Goal: Task Accomplishment & Management: Use online tool/utility

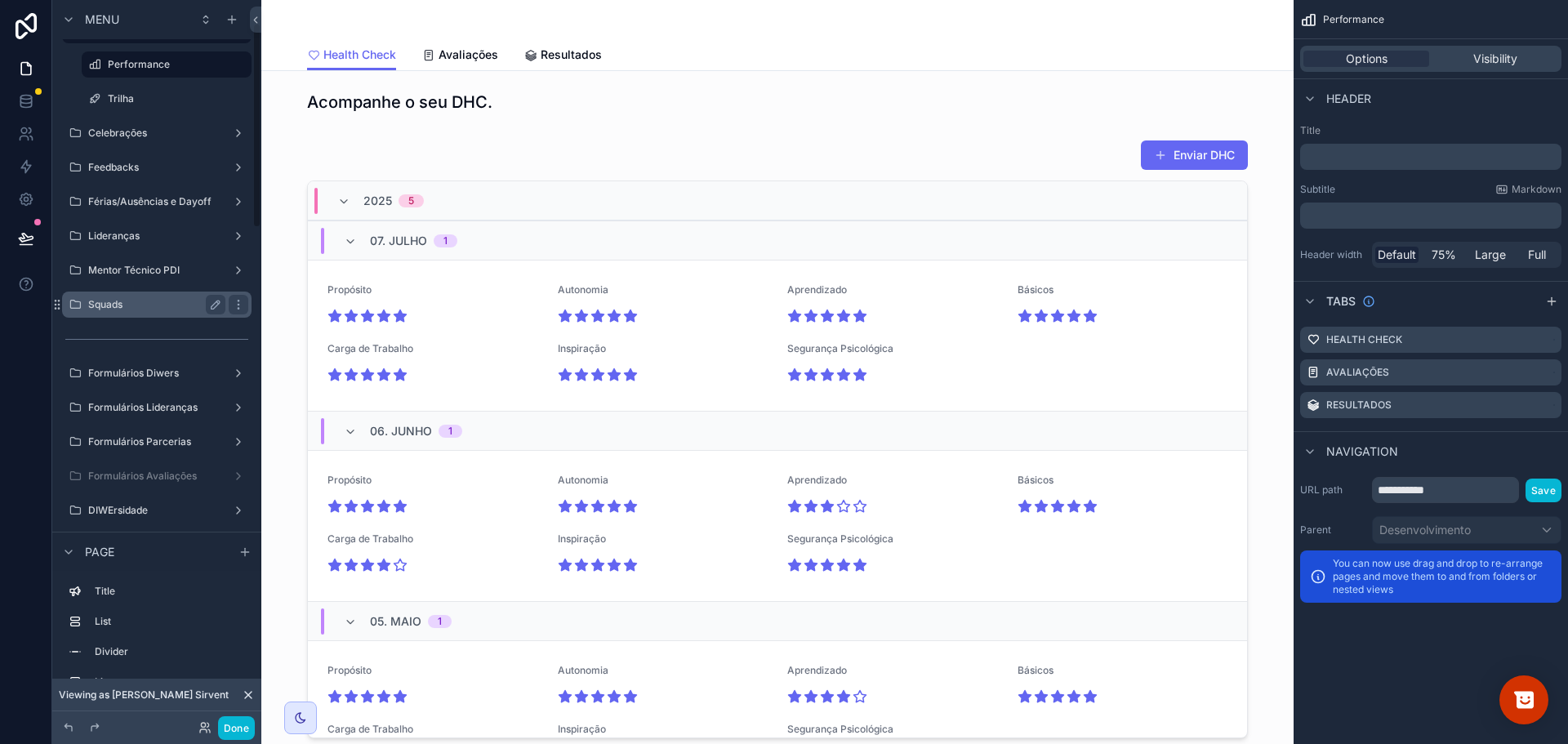
scroll to position [82, 0]
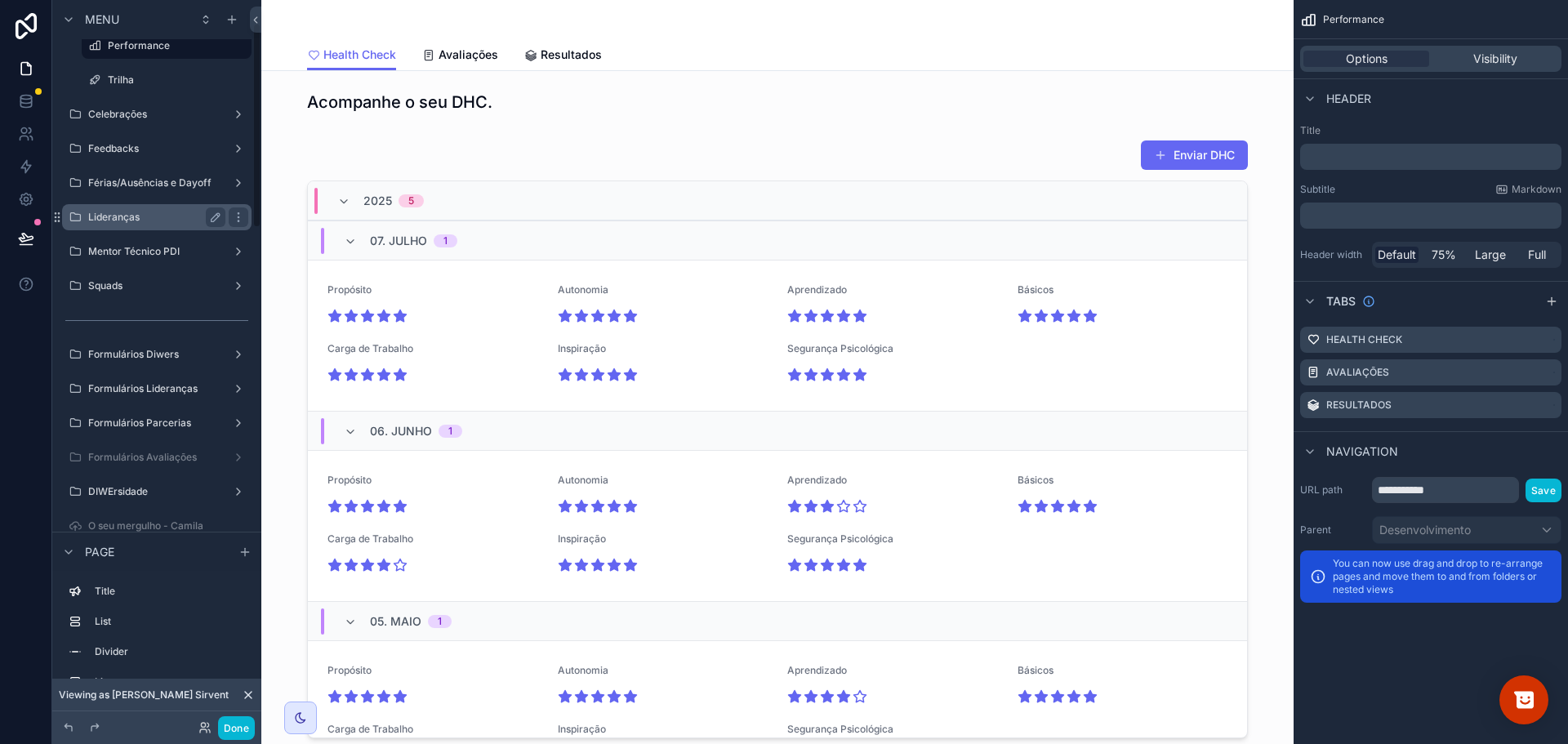
click at [164, 217] on label "Lideranças" at bounding box center [153, 217] width 131 height 13
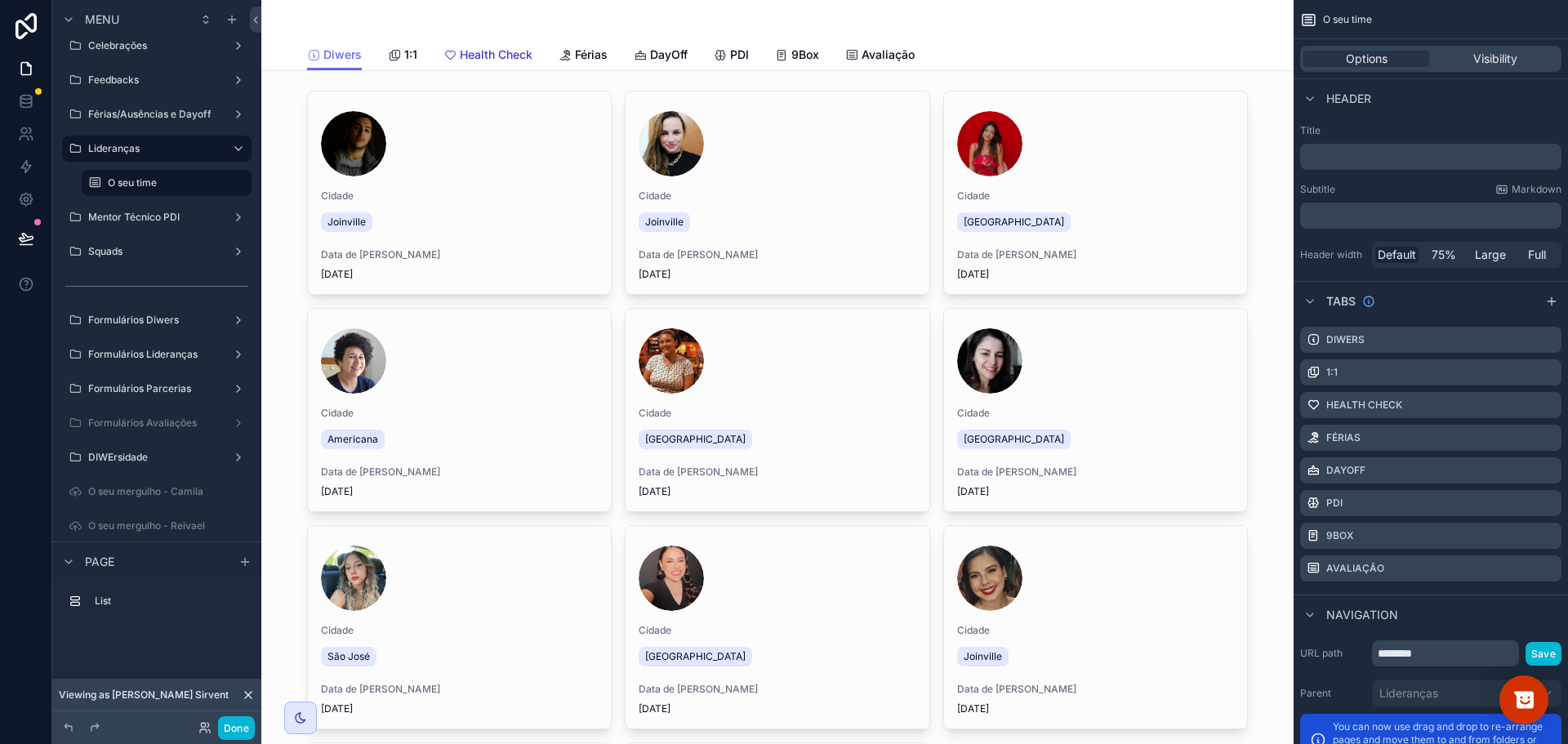
click at [495, 51] on span "Health Check" at bounding box center [496, 54] width 72 height 16
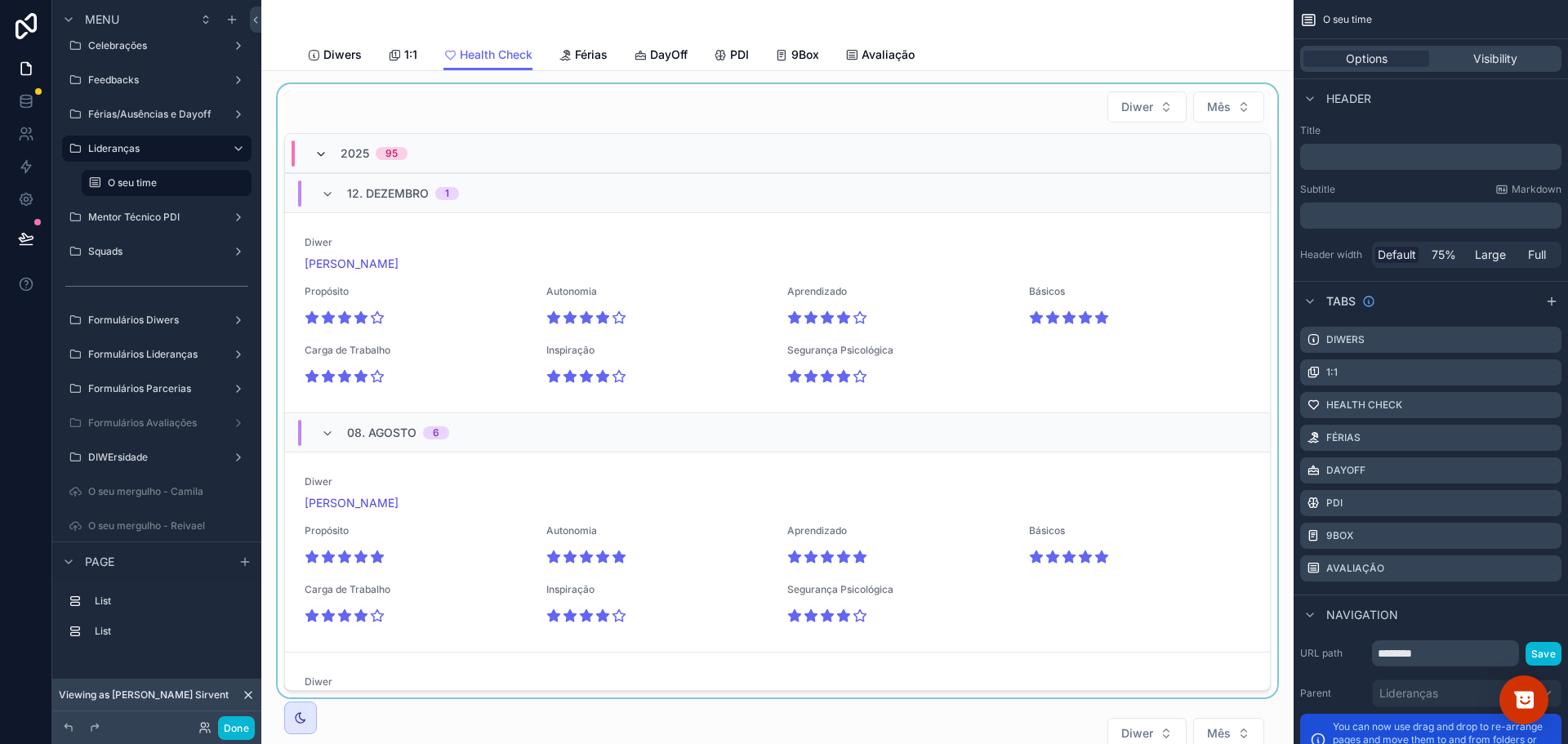
click at [320, 159] on icon "scrollable content" at bounding box center [321, 155] width 13 height 13
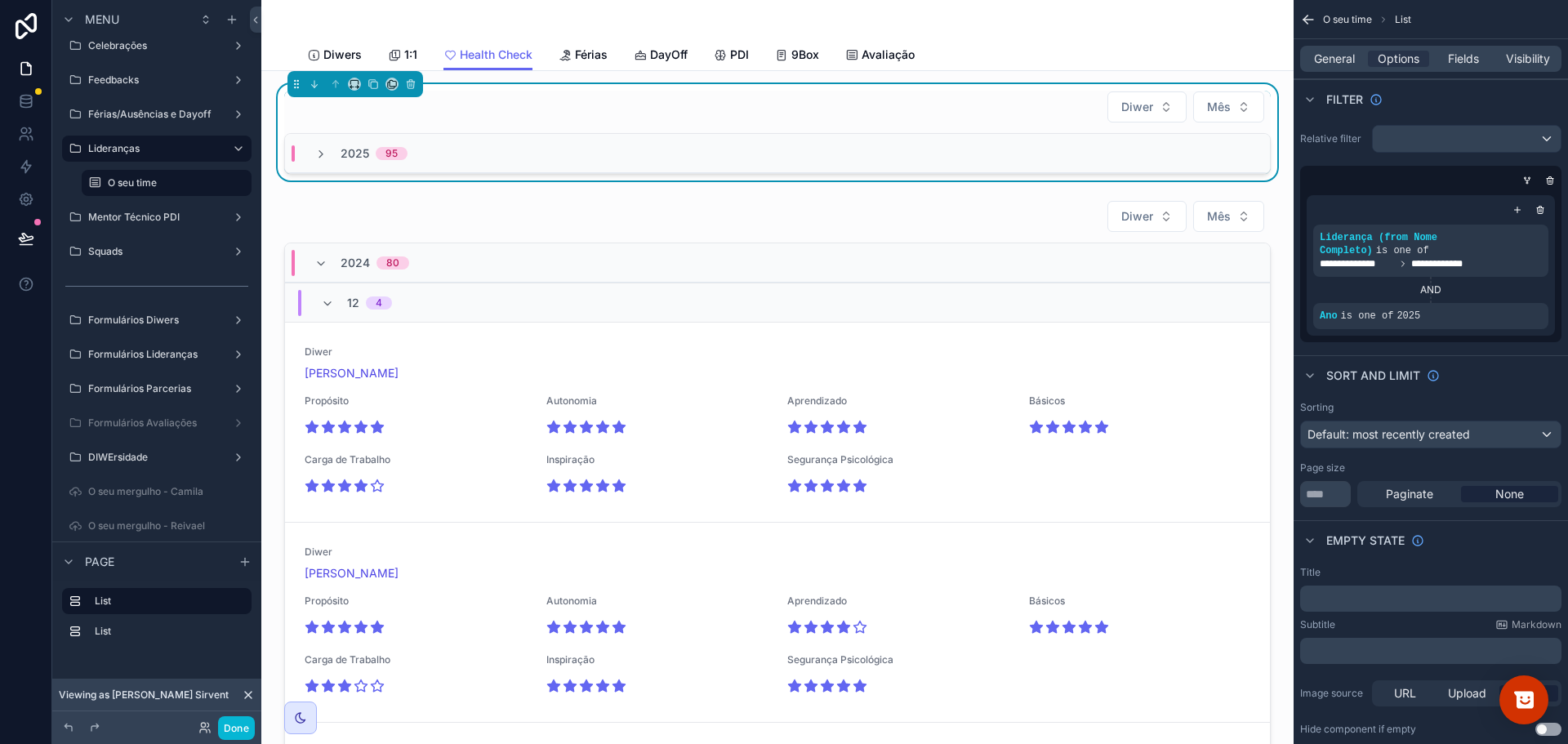
click at [320, 159] on icon "scrollable content" at bounding box center [321, 155] width 13 height 13
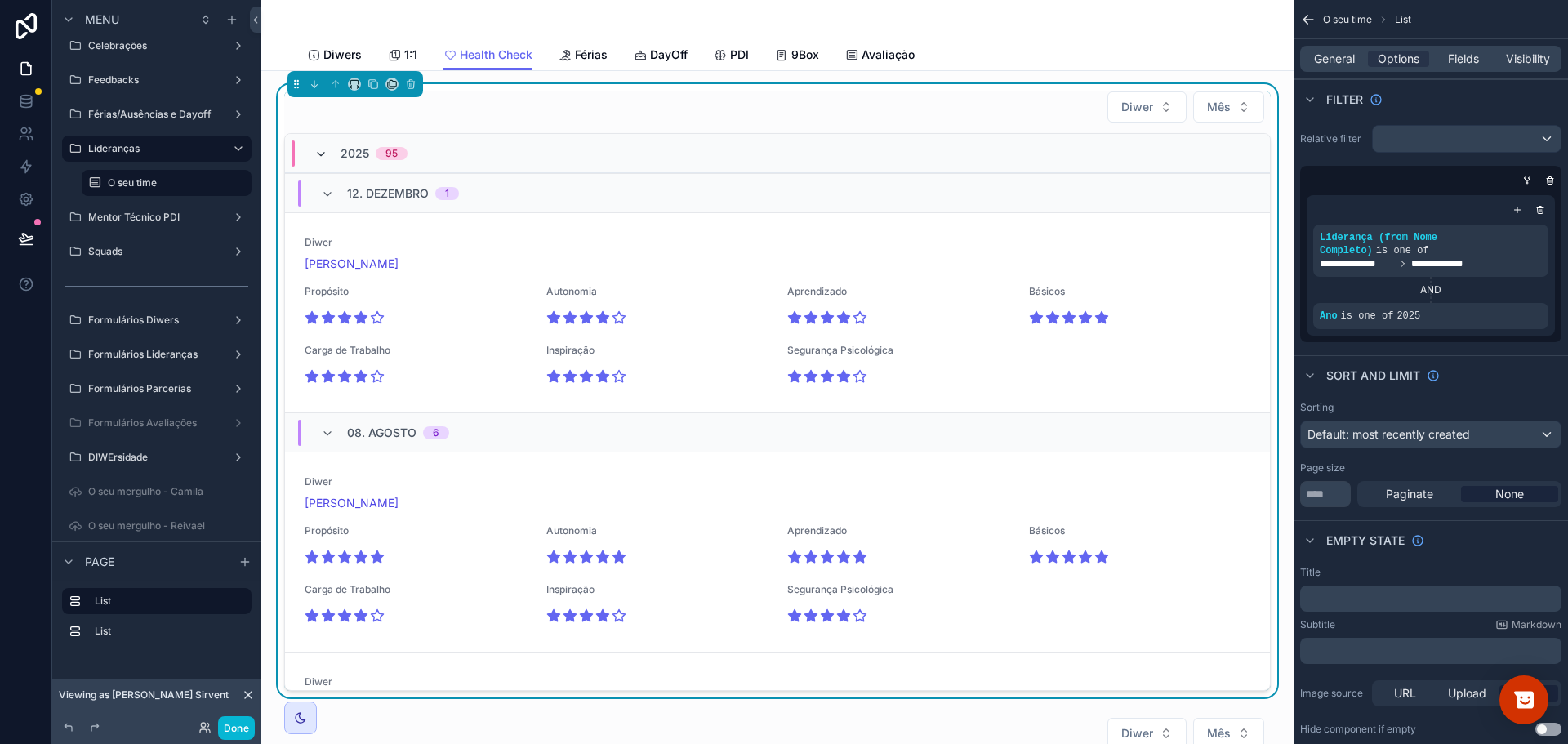
click at [319, 150] on icon "scrollable content" at bounding box center [321, 155] width 13 height 13
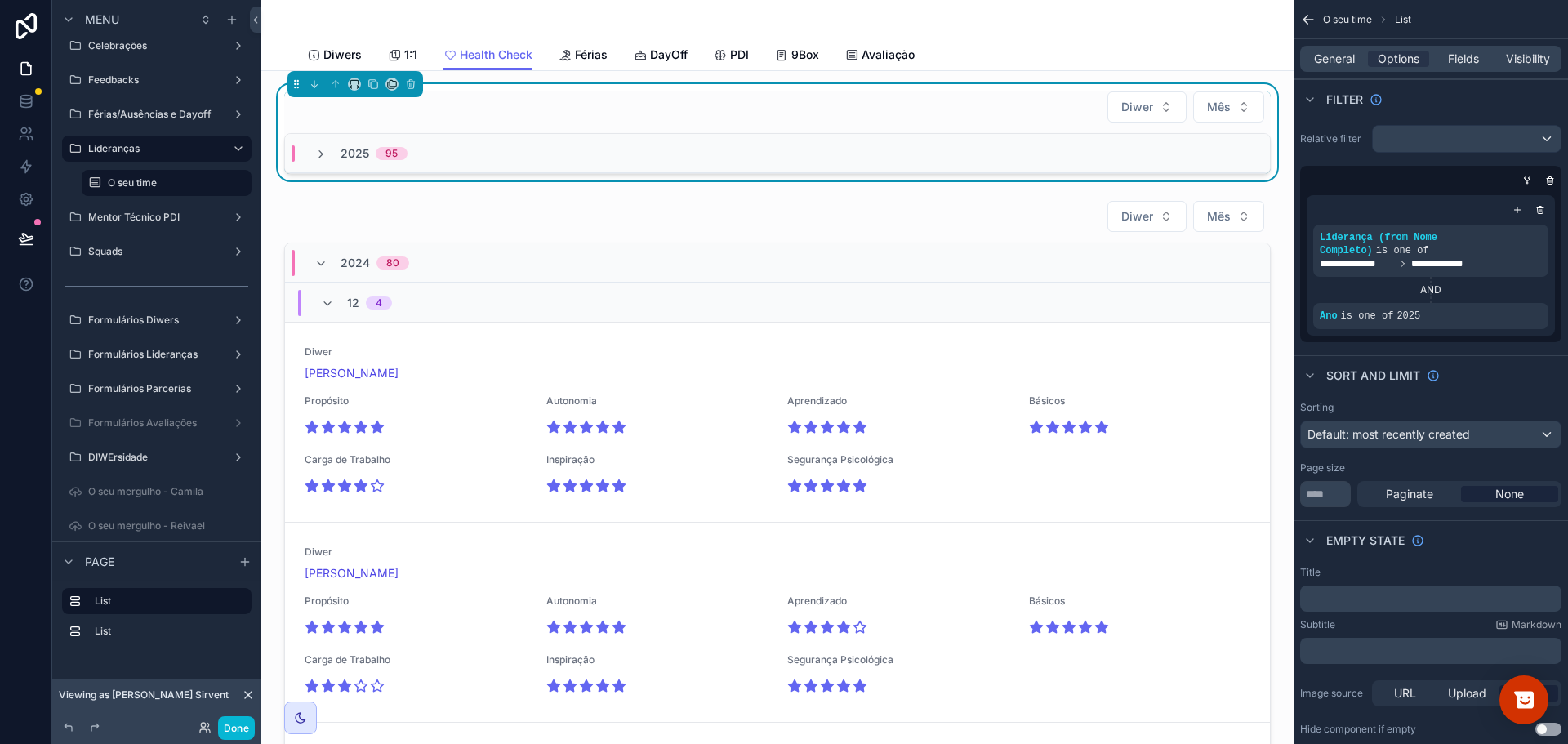
click at [319, 150] on icon "scrollable content" at bounding box center [321, 155] width 13 height 13
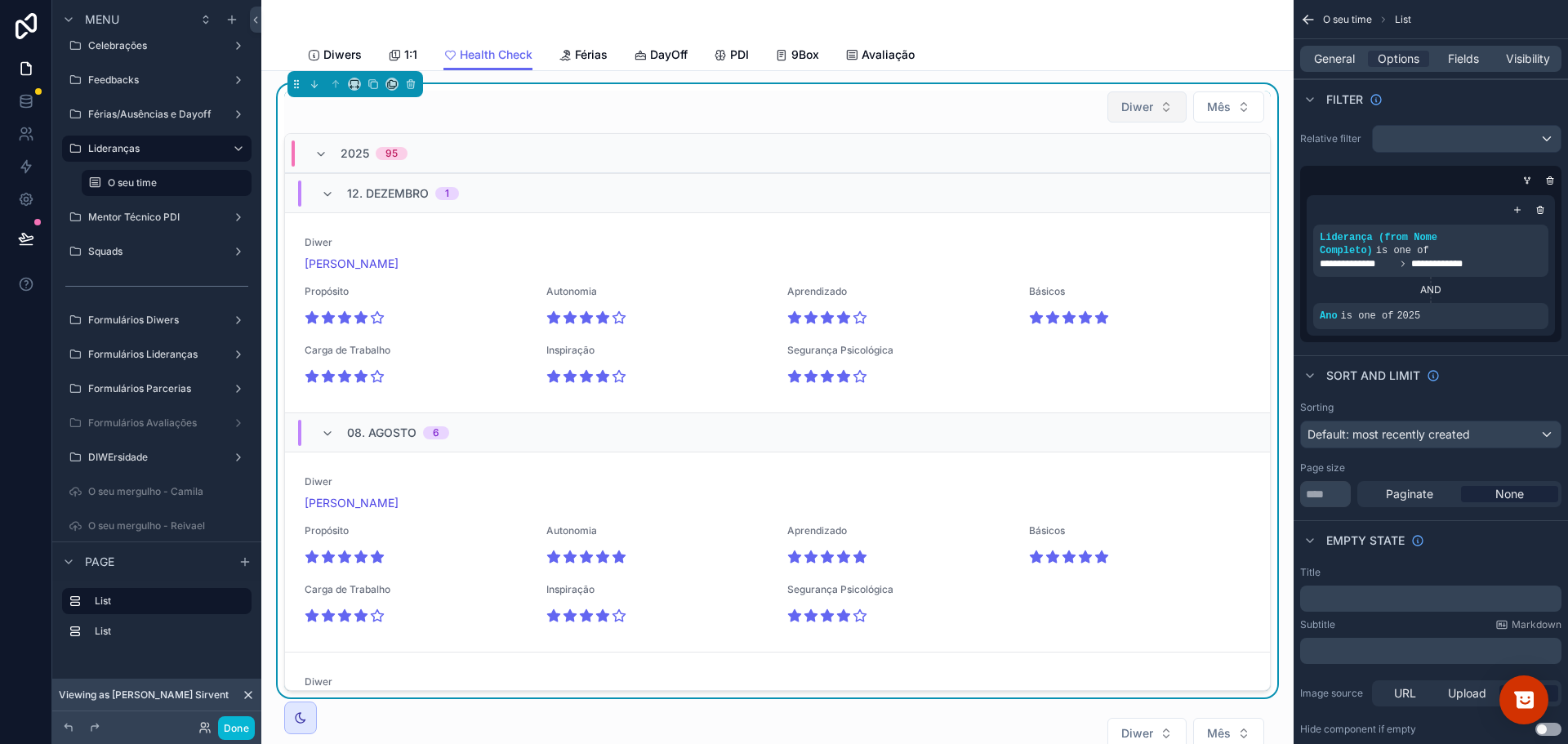
click at [1131, 105] on span "Diwer" at bounding box center [1137, 107] width 31 height 16
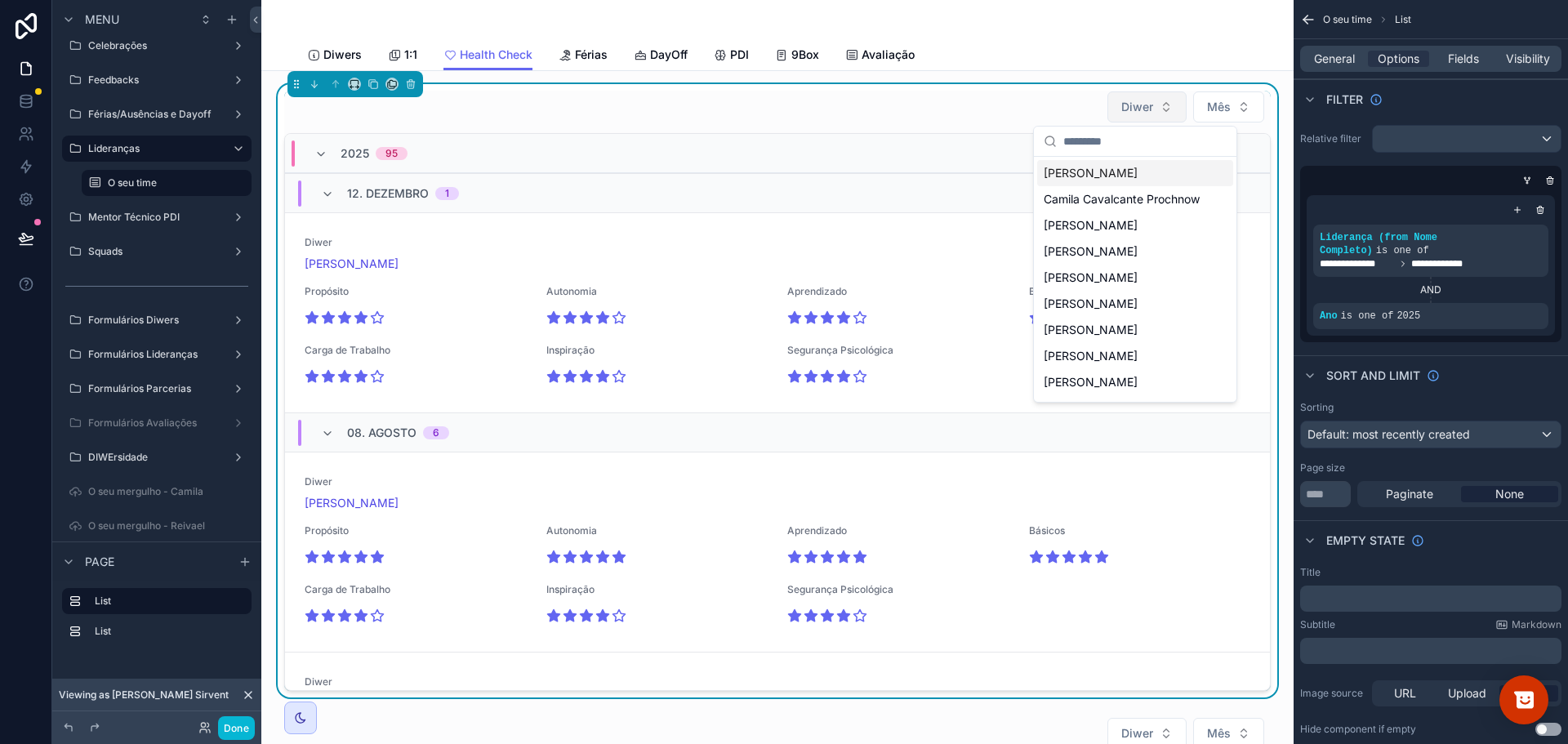
click at [1131, 105] on span "Diwer" at bounding box center [1137, 107] width 31 height 16
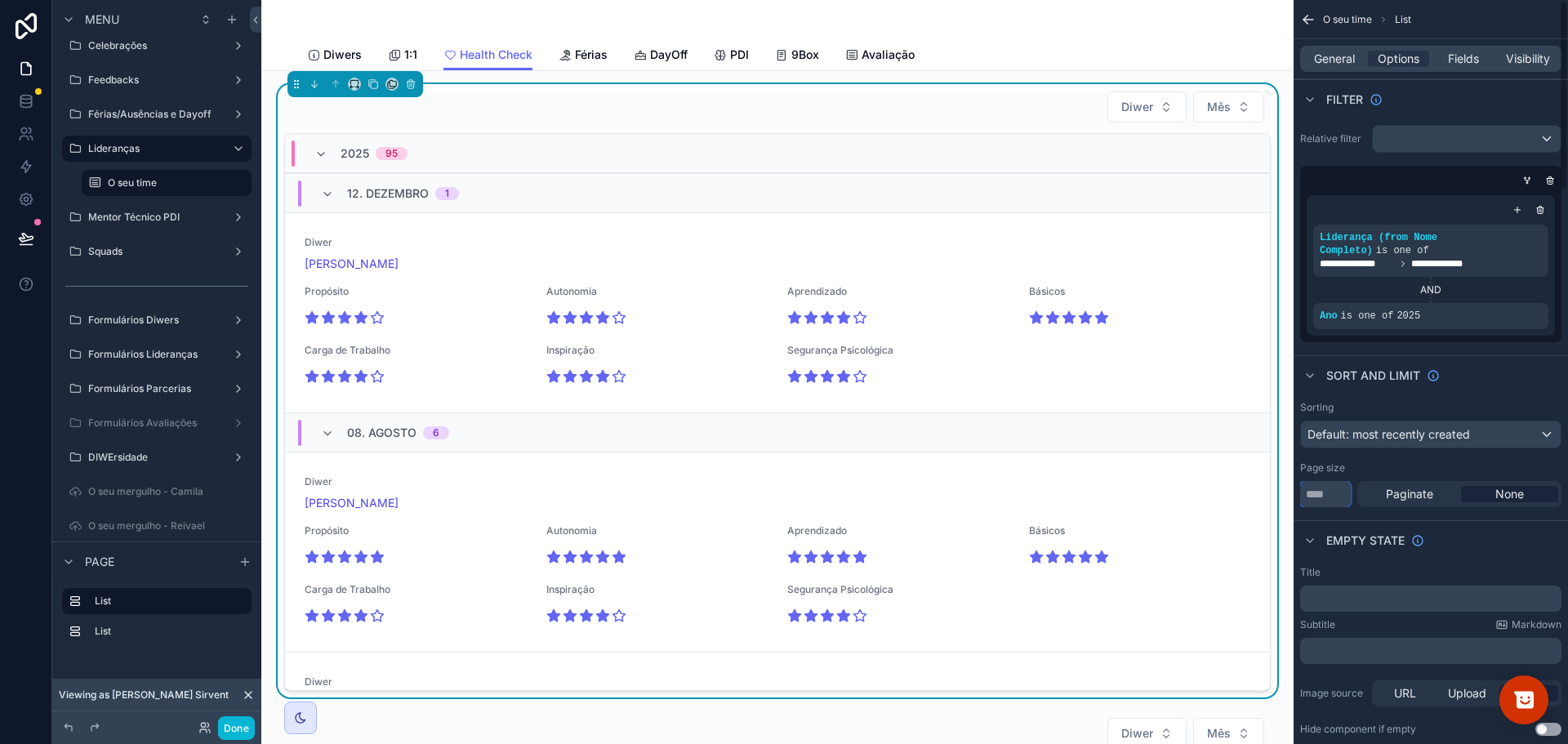
click at [1333, 481] on input "***" at bounding box center [1325, 493] width 51 height 26
type input "****"
click at [318, 155] on icon "scrollable content" at bounding box center [321, 155] width 13 height 13
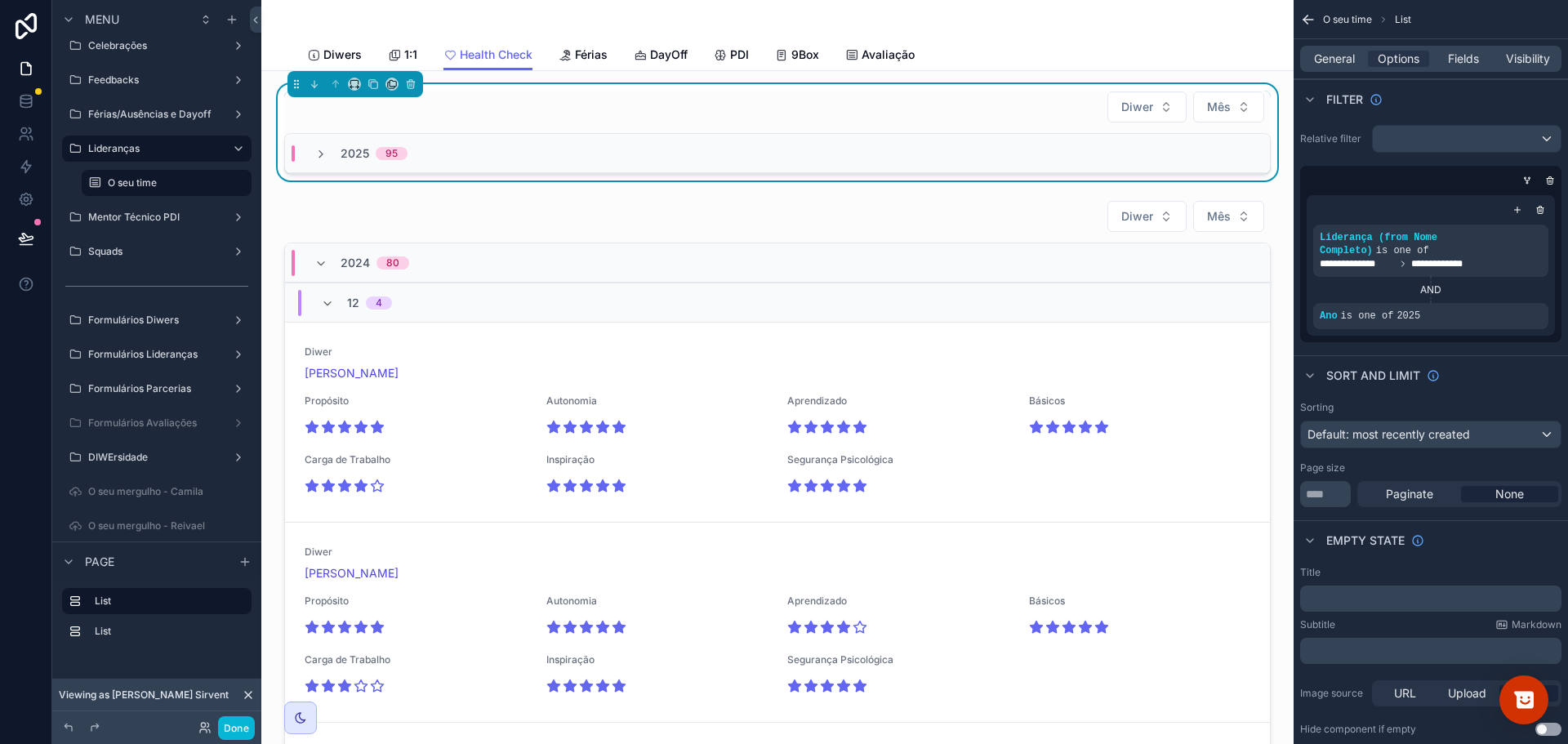
click at [318, 155] on icon "scrollable content" at bounding box center [321, 155] width 13 height 13
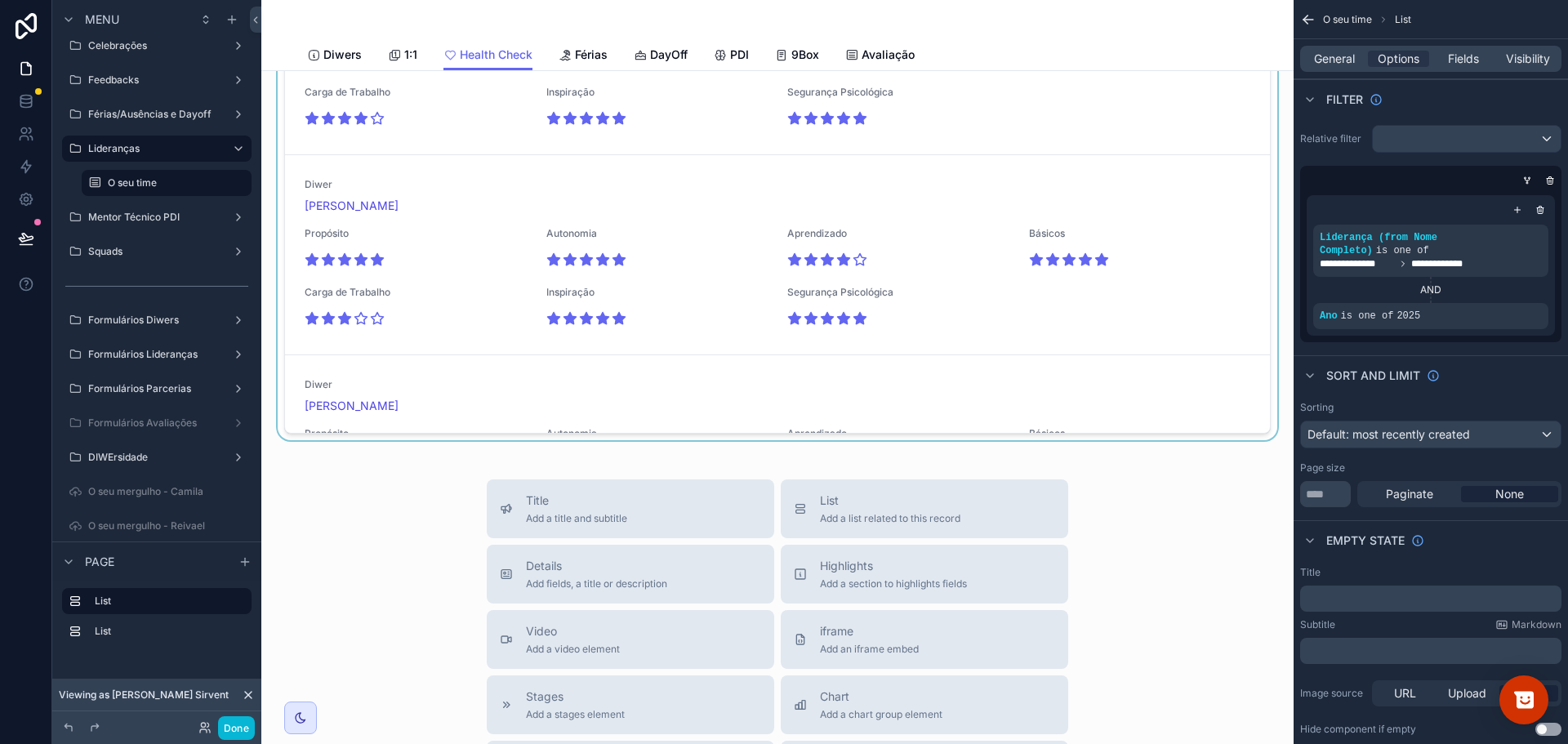
scroll to position [882, 0]
click at [1248, 427] on div "scrollable content" at bounding box center [777, 134] width 1006 height 613
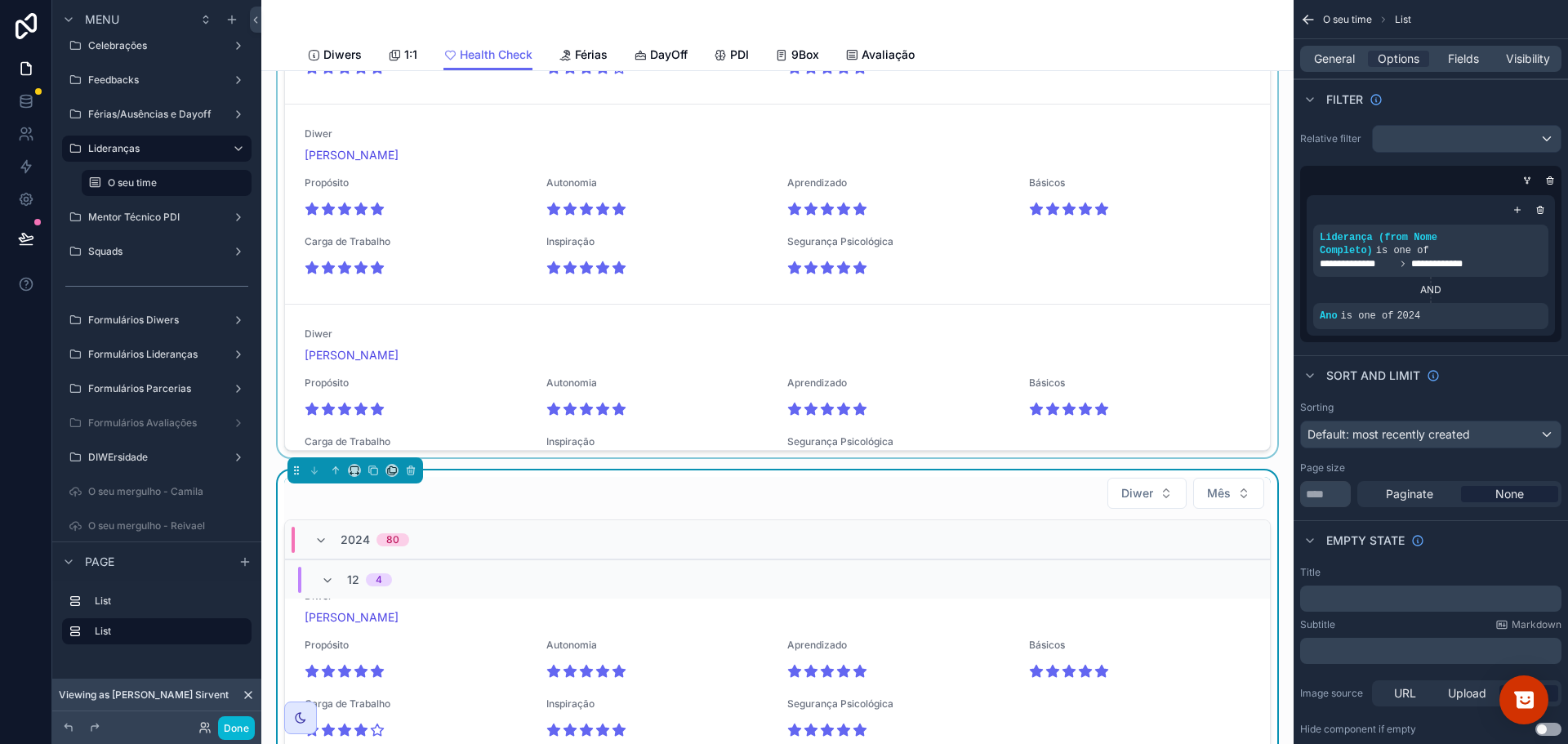
scroll to position [245, 0]
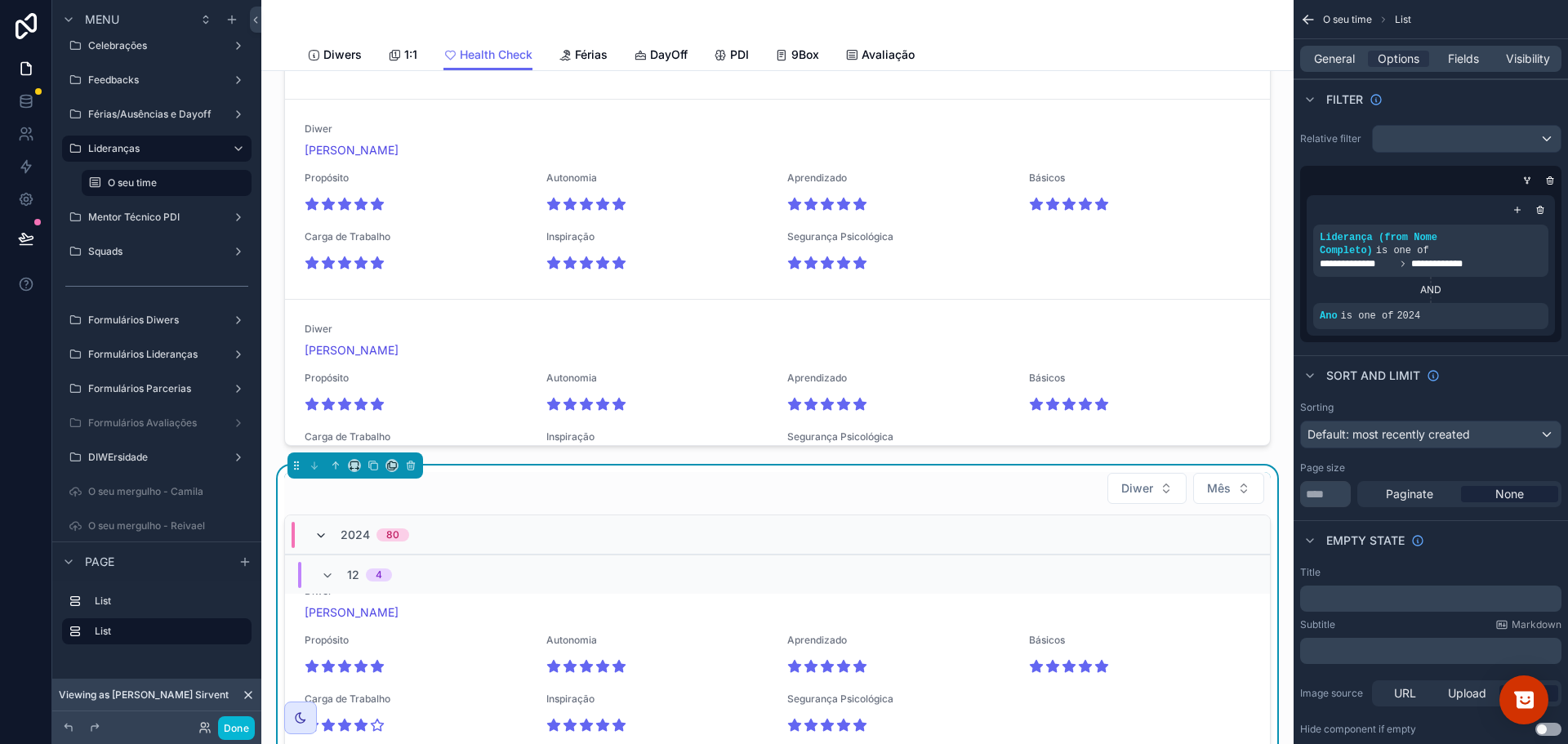
click at [320, 529] on icon "scrollable content" at bounding box center [321, 536] width 13 height 13
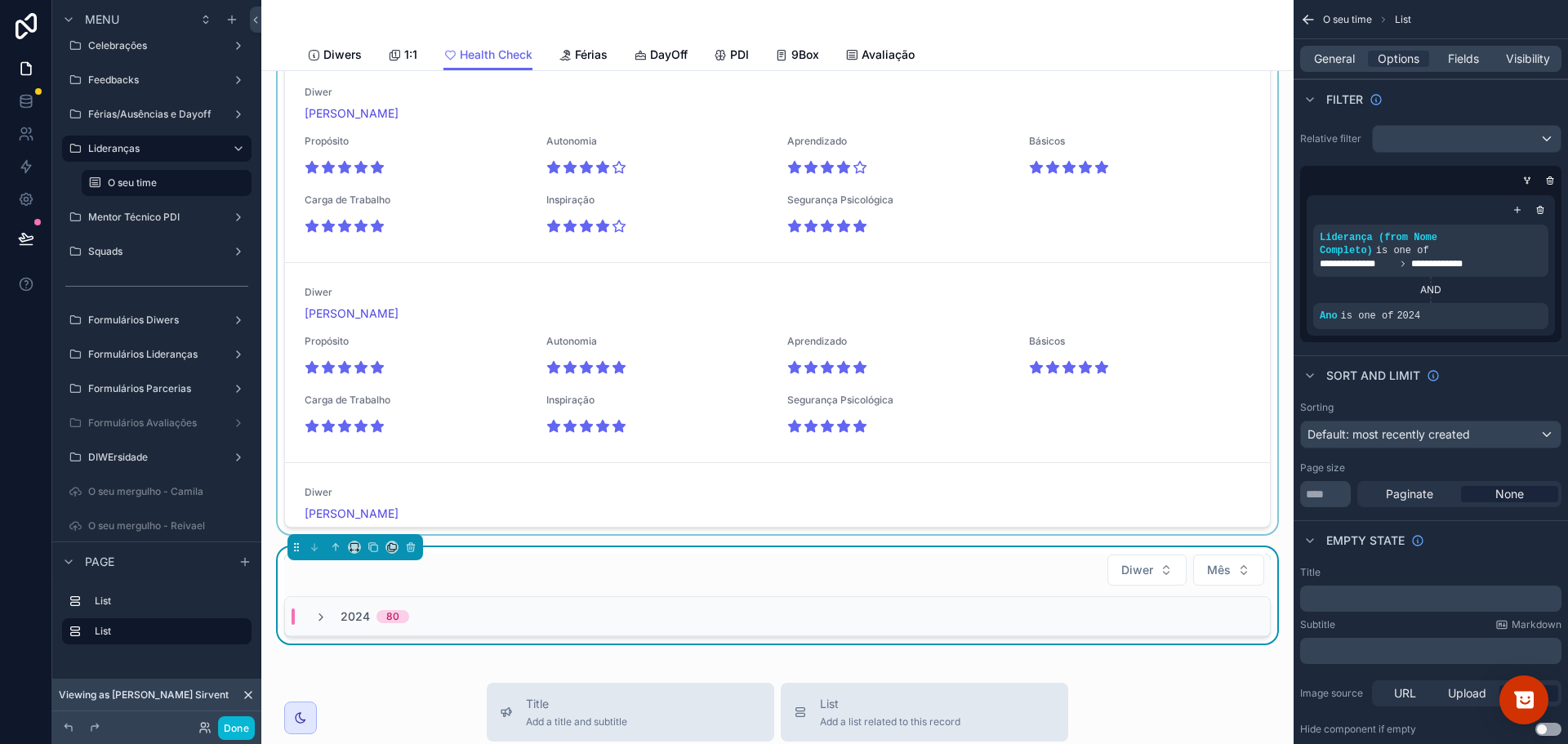
scroll to position [82, 0]
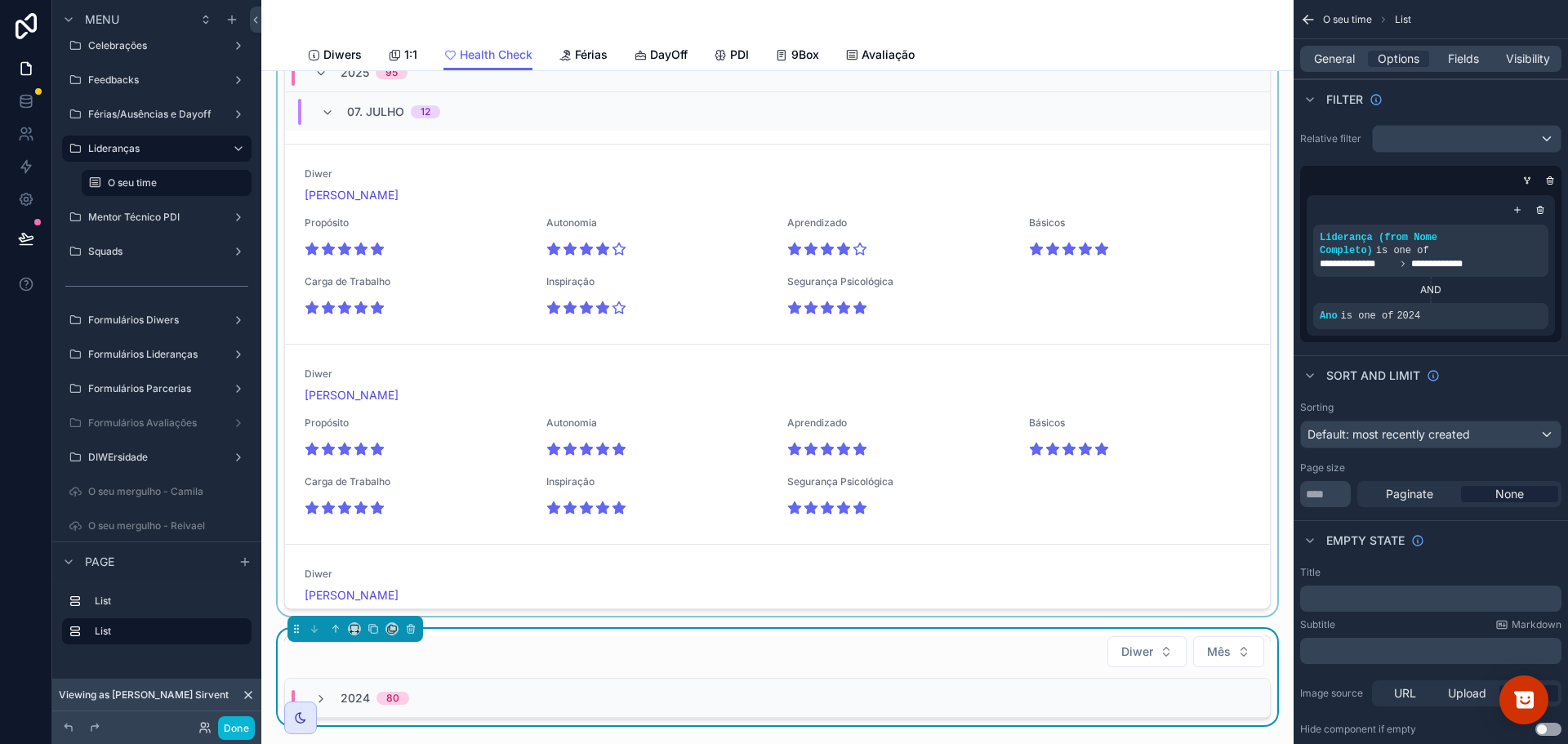
drag, startPoint x: 1251, startPoint y: 198, endPoint x: 1258, endPoint y: 169, distance: 29.8
click at [1258, 169] on div "scrollable content" at bounding box center [777, 309] width 1006 height 613
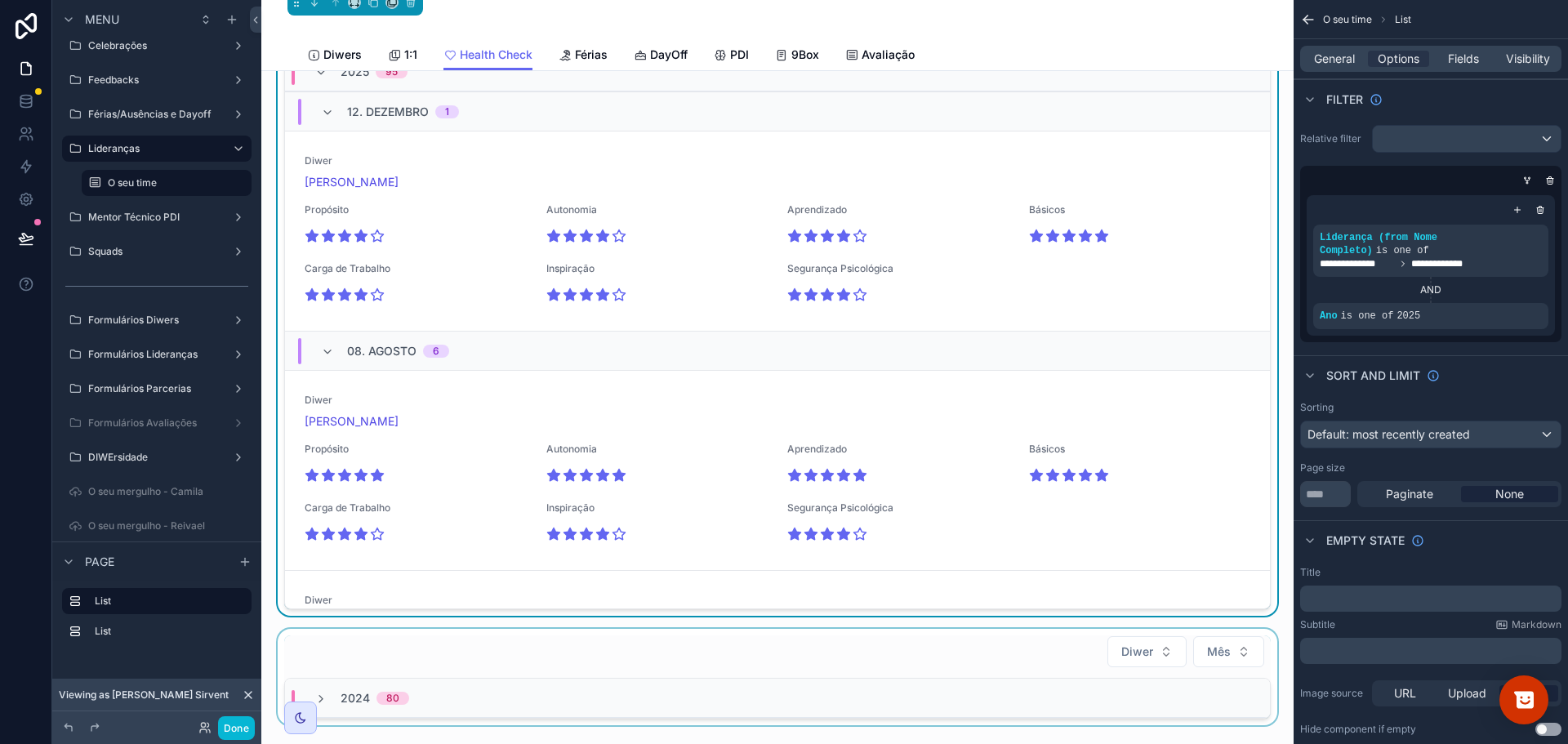
scroll to position [0, 0]
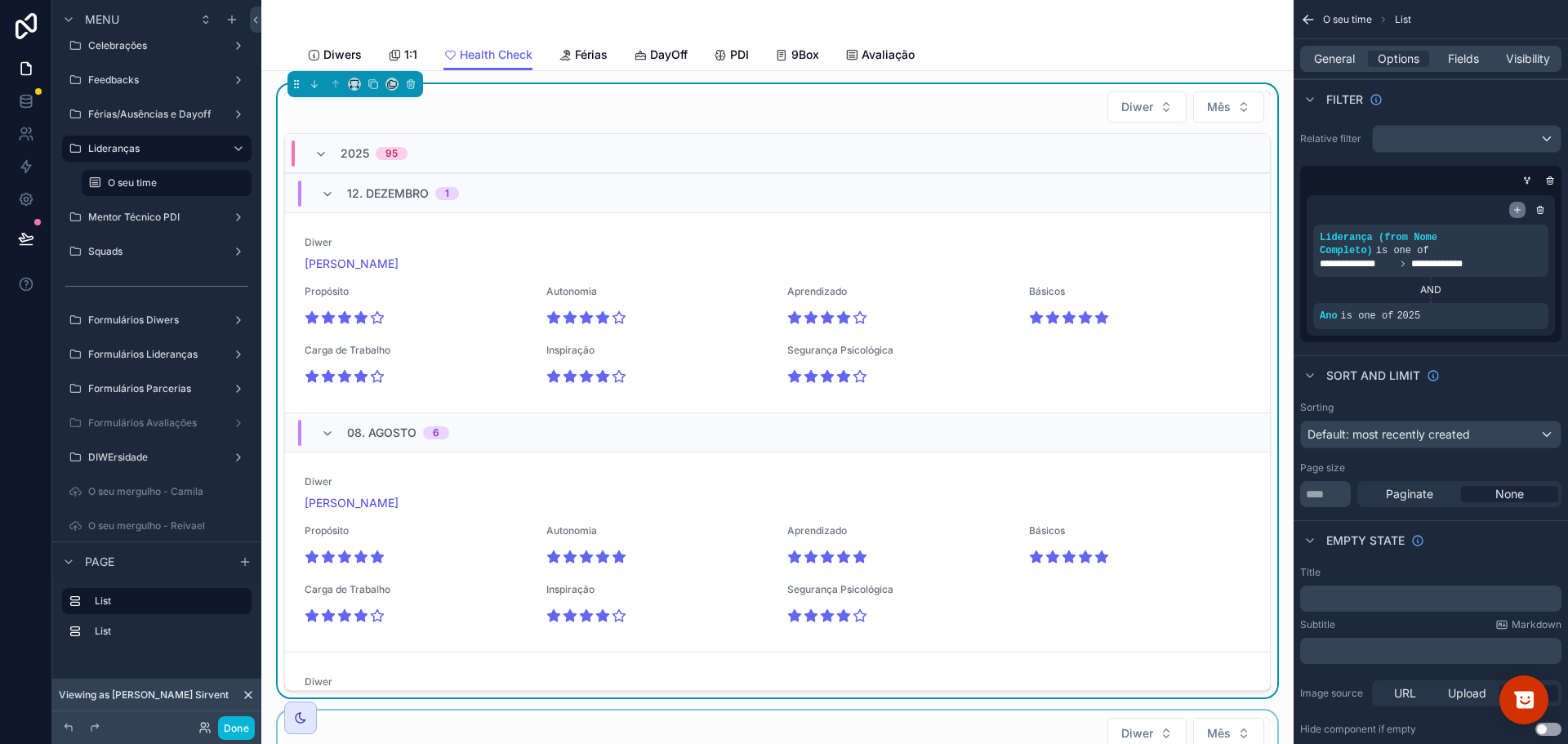
click at [1521, 210] on icon "scrollable content" at bounding box center [1517, 210] width 10 height 10
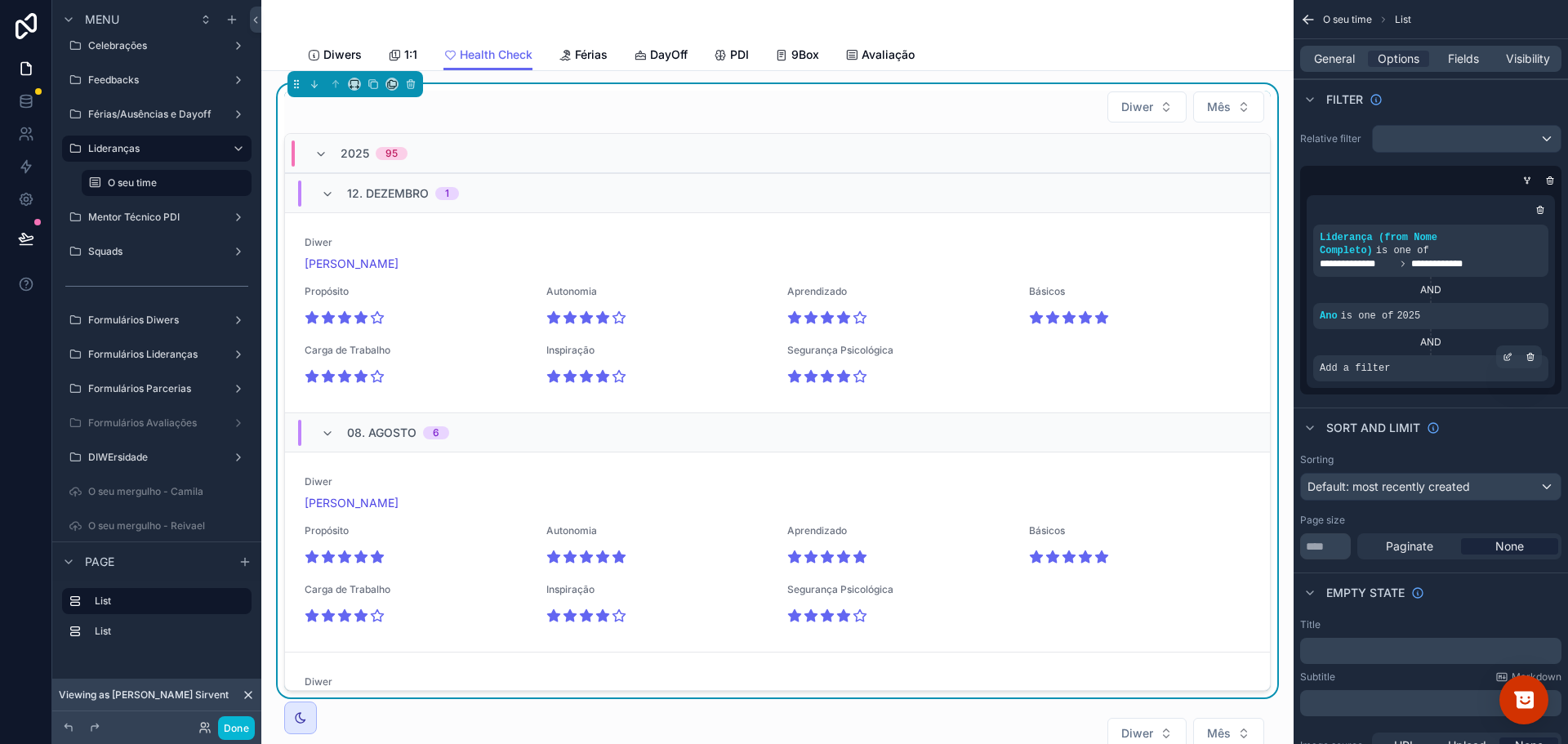
click at [1391, 356] on div "Add a filter" at bounding box center [1431, 367] width 236 height 26
click at [1508, 352] on icon "scrollable content" at bounding box center [1507, 357] width 10 height 10
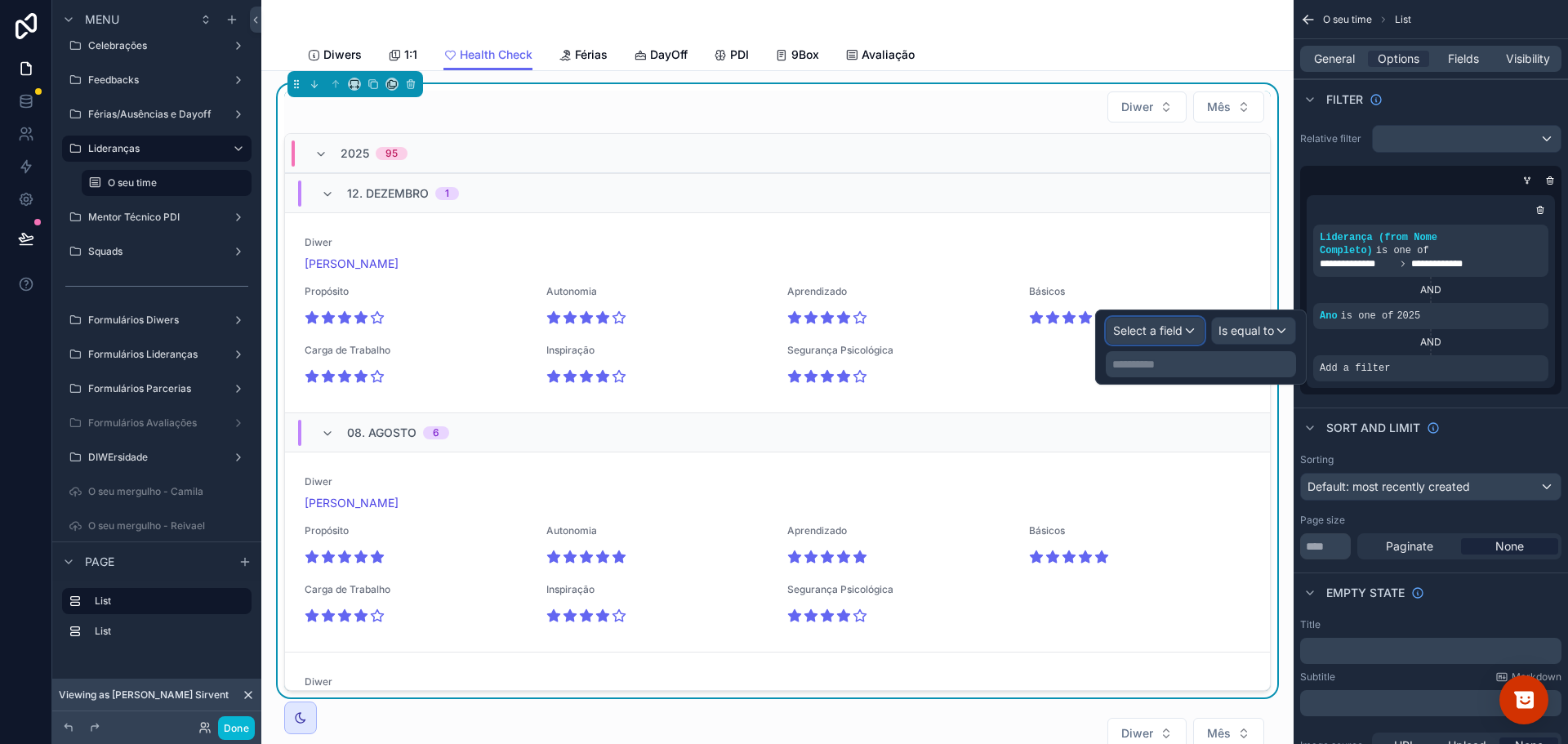
click at [1179, 329] on span "Select a field" at bounding box center [1147, 330] width 70 height 14
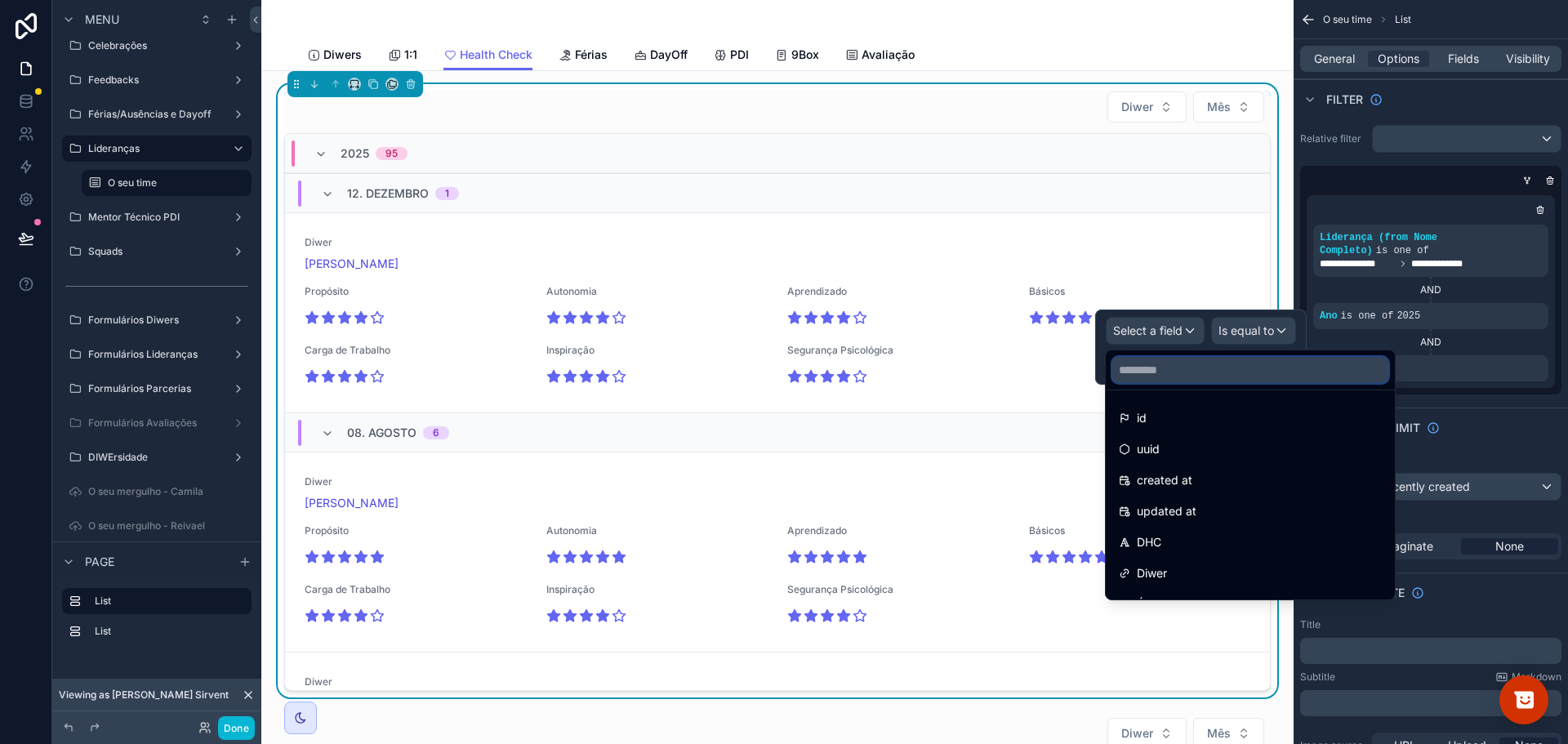
click at [1170, 366] on input "text" at bounding box center [1249, 369] width 276 height 26
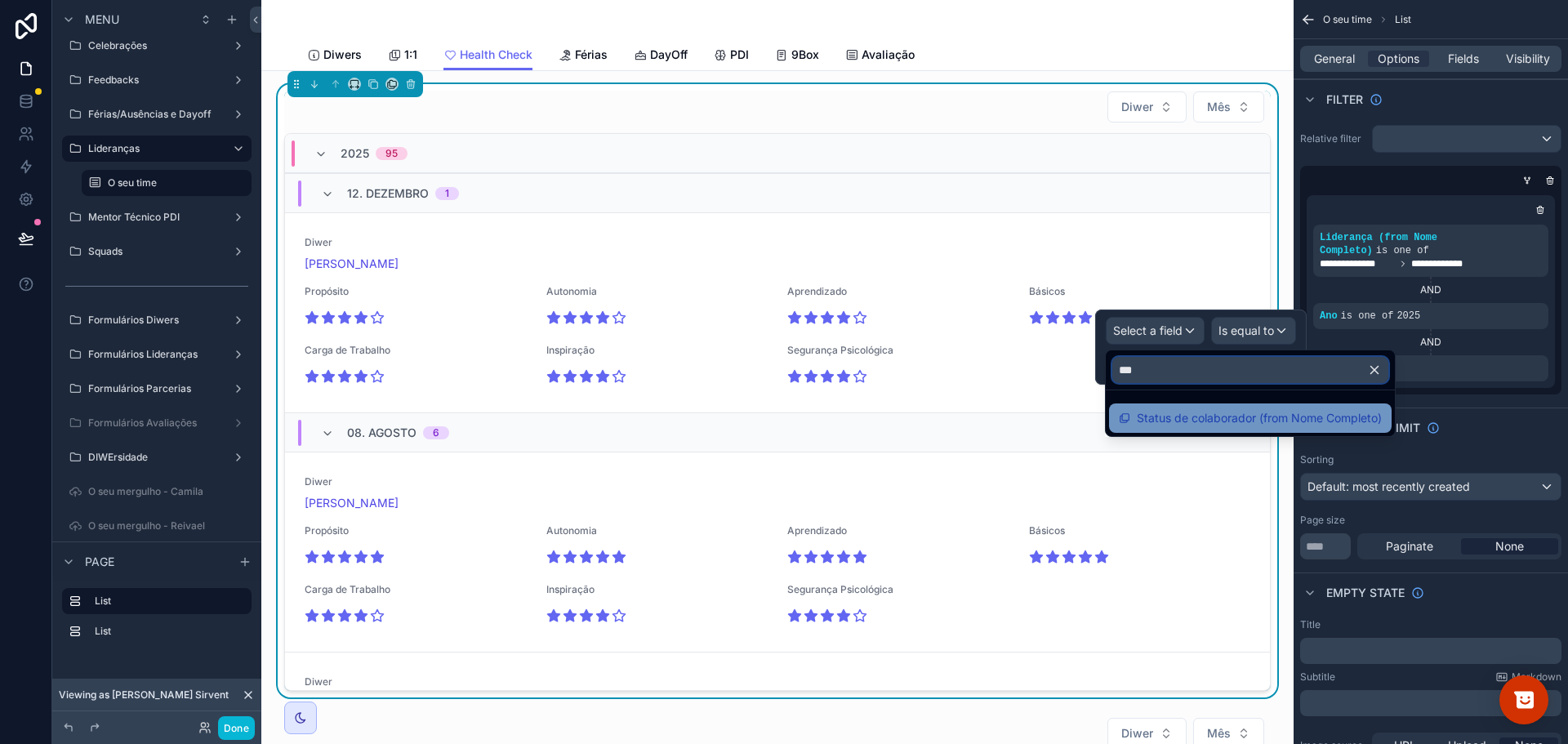
type input "***"
click at [1235, 419] on span "Status de colaborador (from Nome Completo)" at bounding box center [1259, 418] width 245 height 20
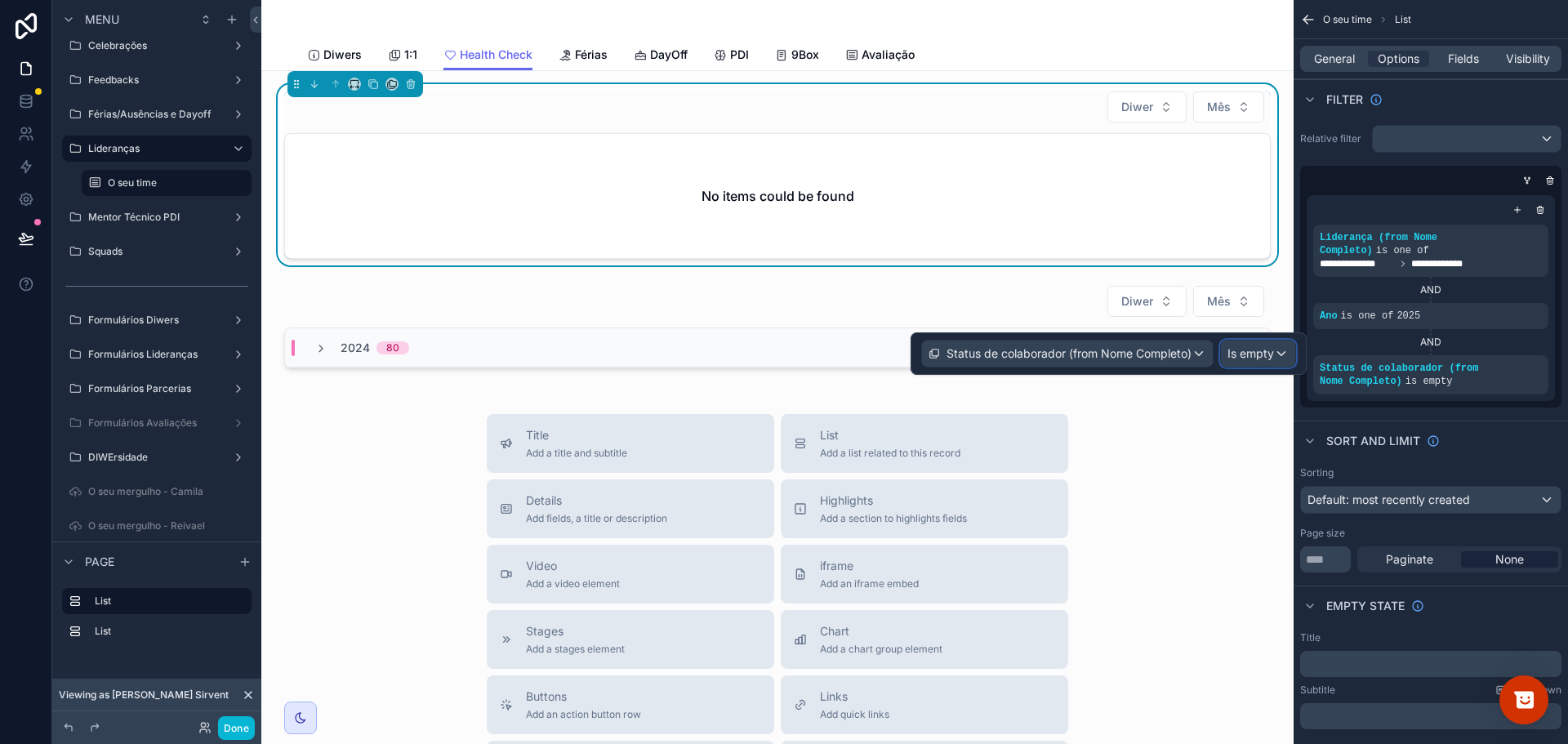
click at [1267, 354] on span "Is empty" at bounding box center [1250, 353] width 47 height 16
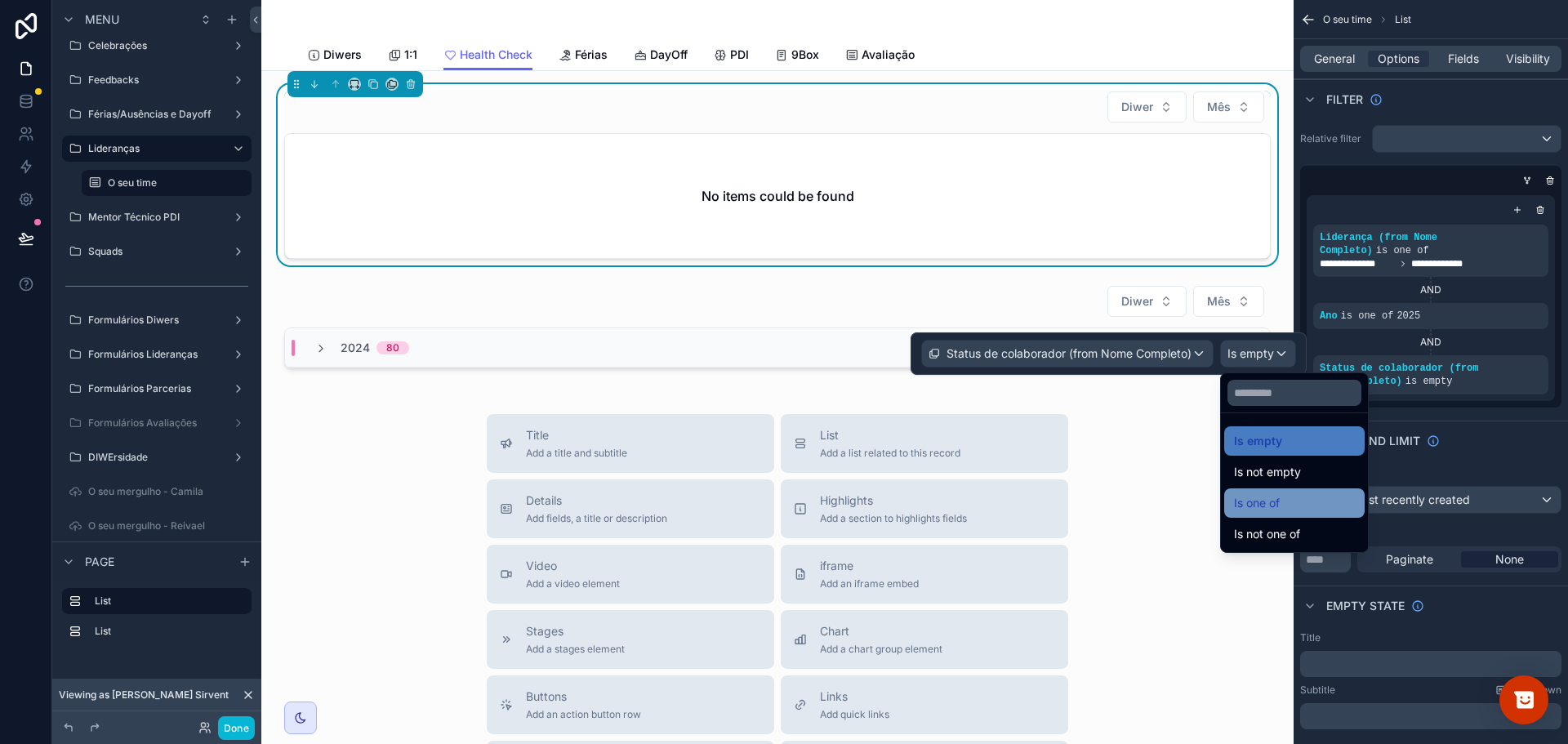
click at [1284, 492] on div "Is one of" at bounding box center [1293, 503] width 140 height 30
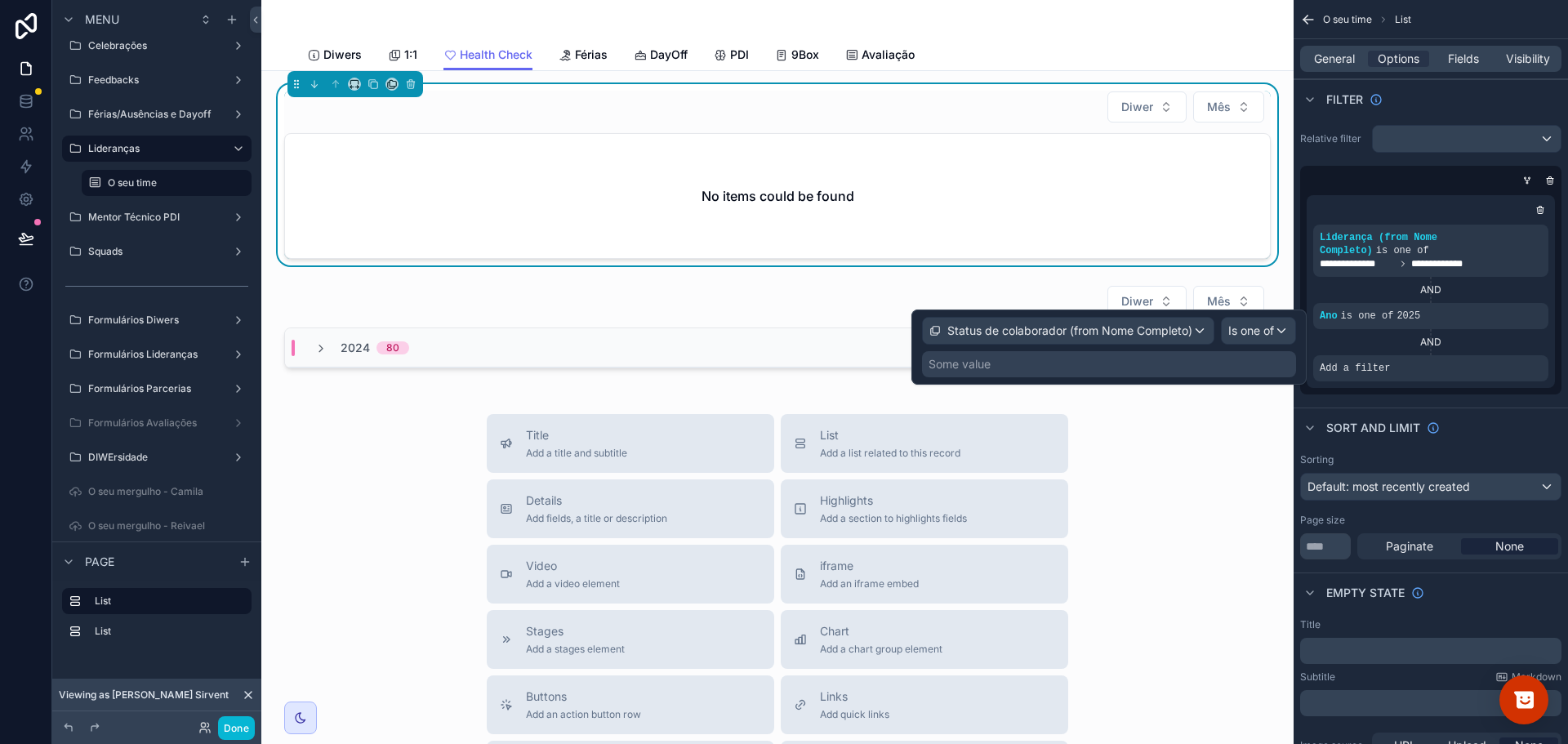
click at [954, 361] on div "Some value" at bounding box center [959, 363] width 62 height 16
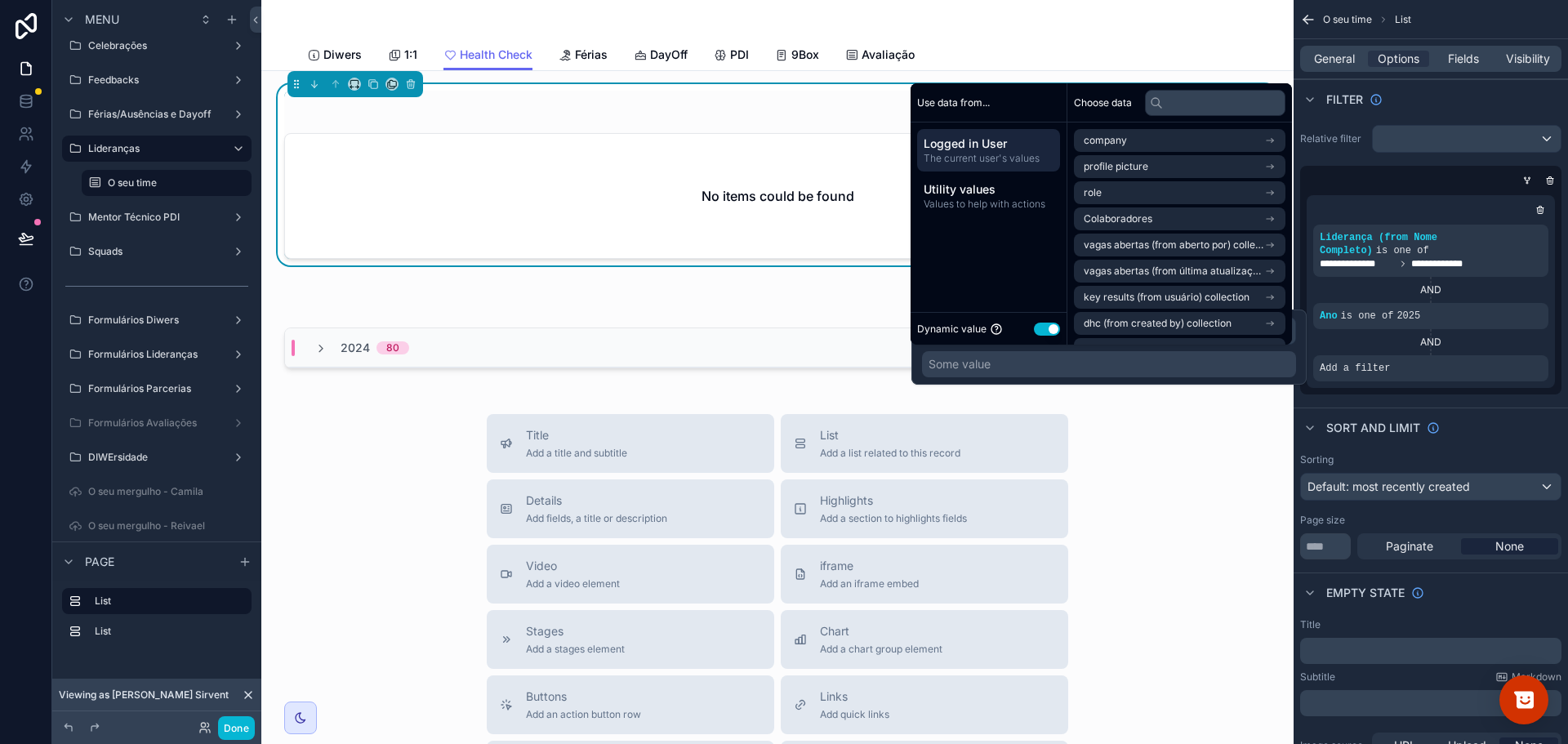
click at [1041, 326] on button "Use setting" at bounding box center [1046, 329] width 26 height 13
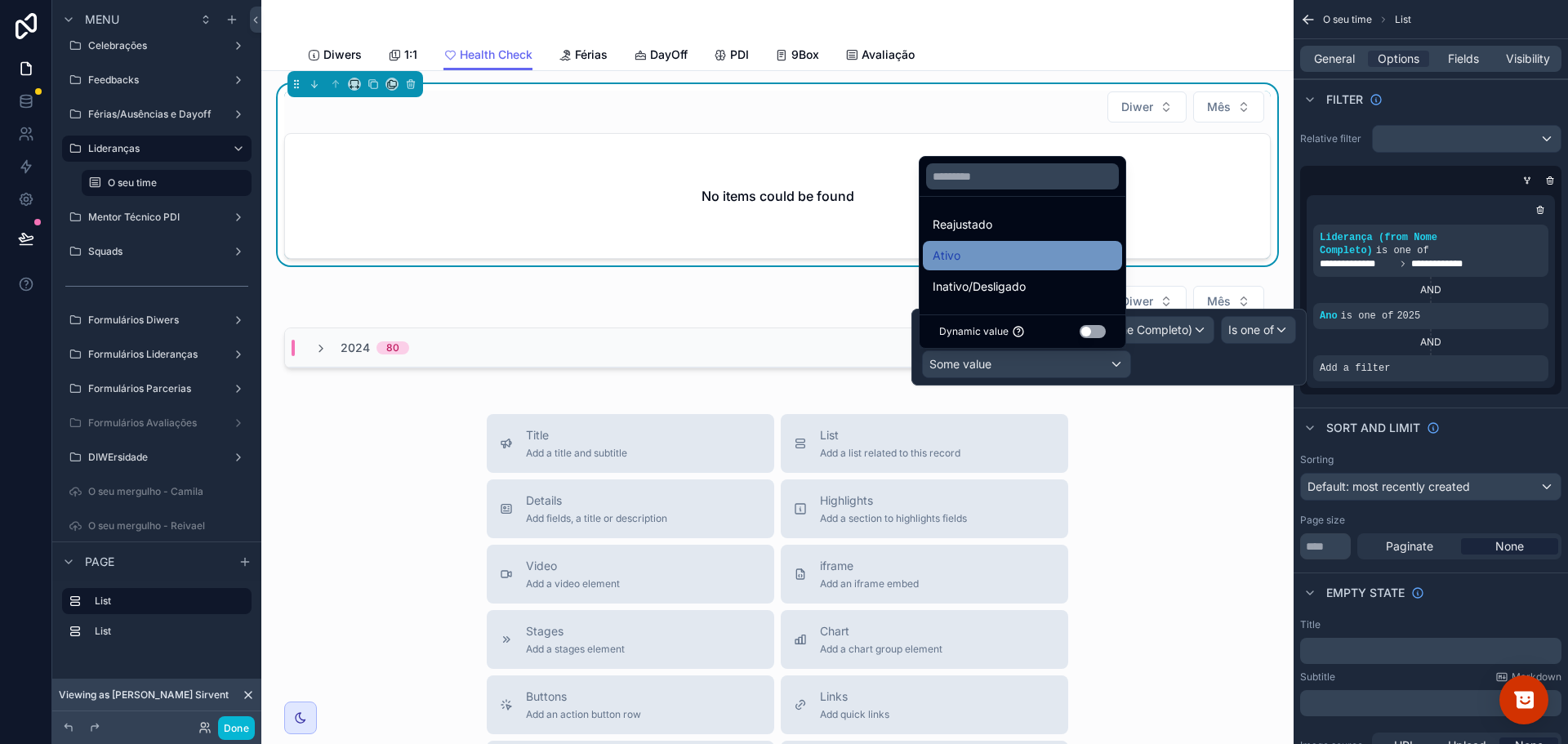
click at [980, 258] on div "Ativo" at bounding box center [1022, 256] width 179 height 20
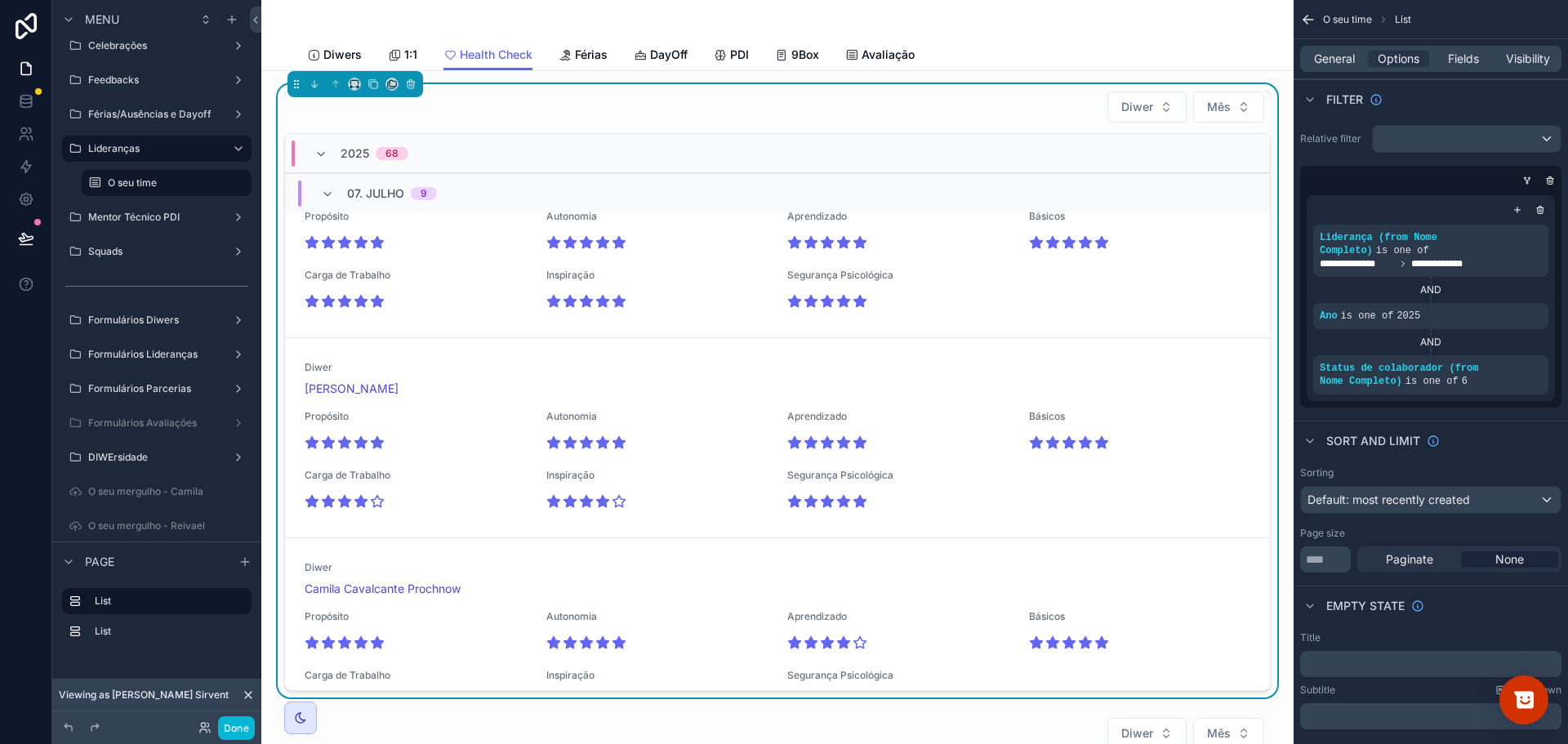
scroll to position [2368, 0]
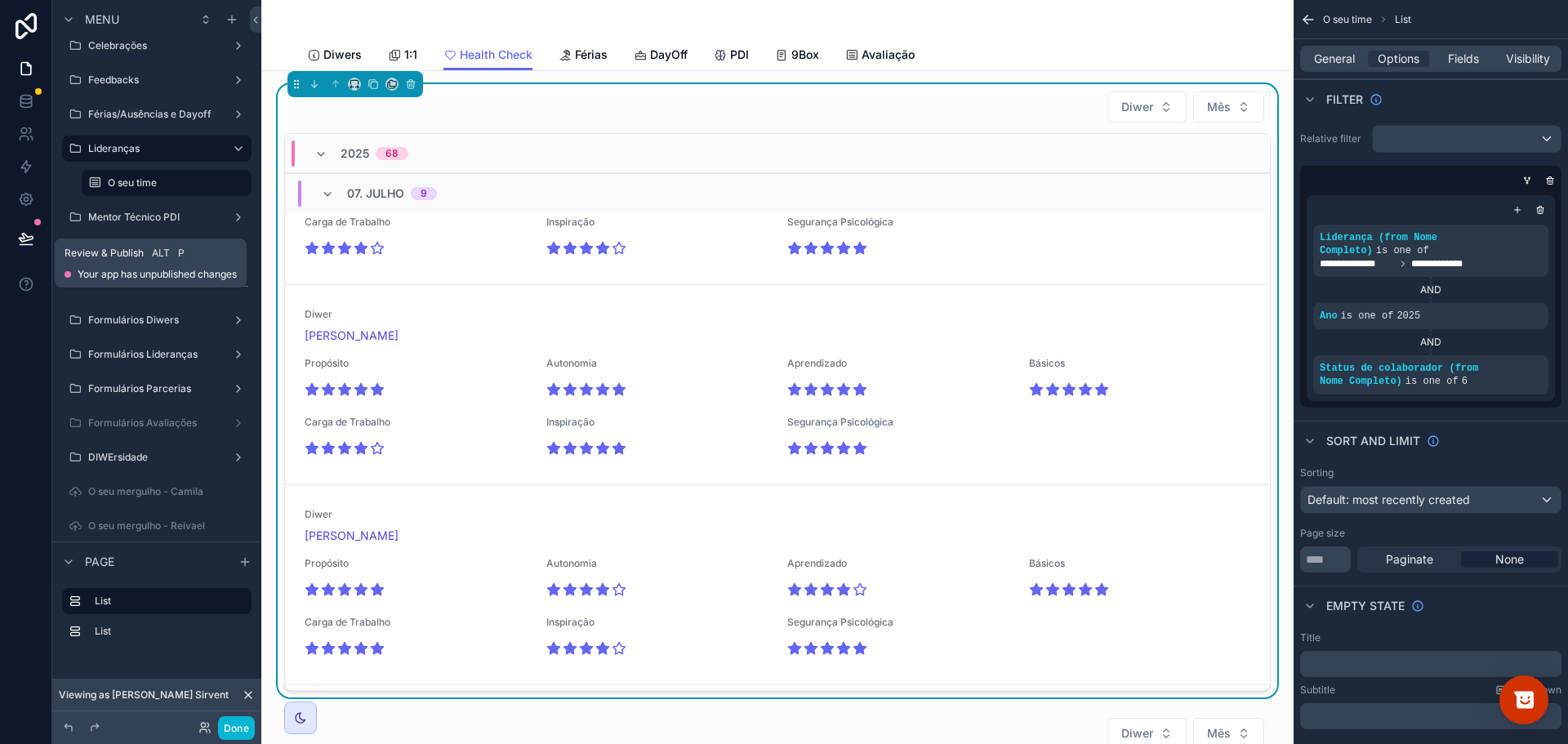
click at [33, 238] on icon at bounding box center [26, 238] width 16 height 16
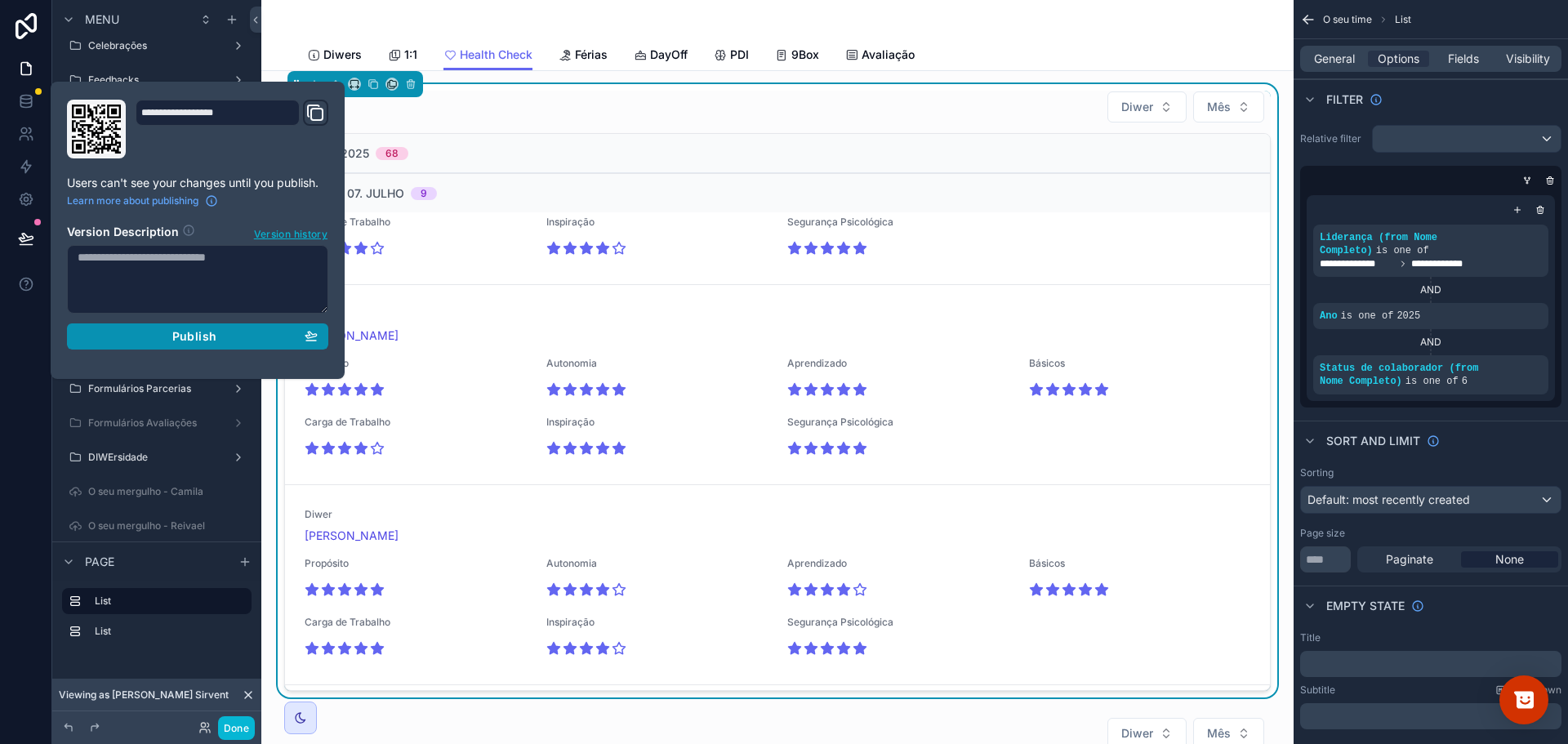
click at [174, 339] on span "Publish" at bounding box center [195, 336] width 44 height 14
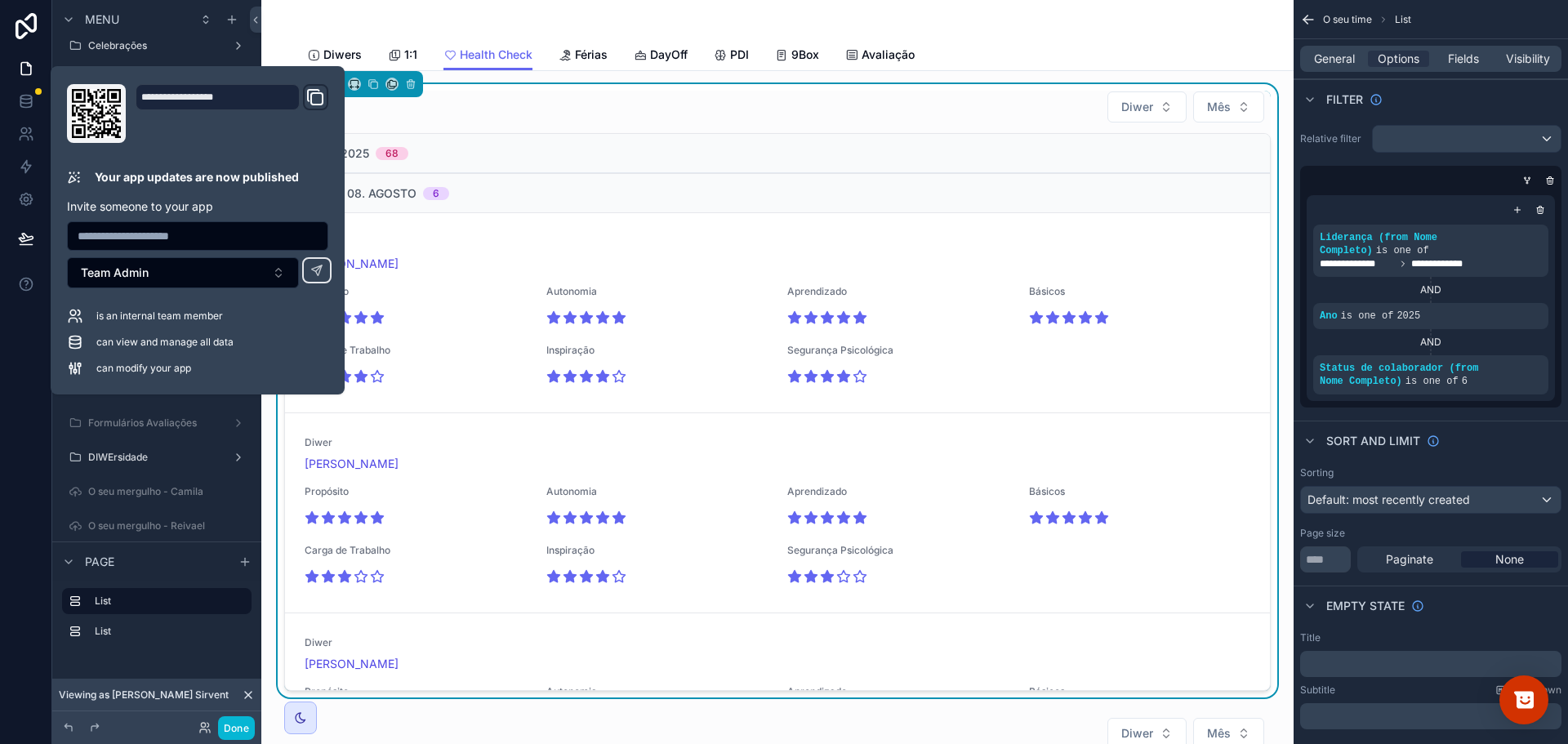
drag, startPoint x: 1042, startPoint y: 30, endPoint x: 718, endPoint y: 104, distance: 332.3
click at [1042, 30] on div "scrollable content" at bounding box center [777, 19] width 940 height 39
